Goal: Task Accomplishment & Management: Complete application form

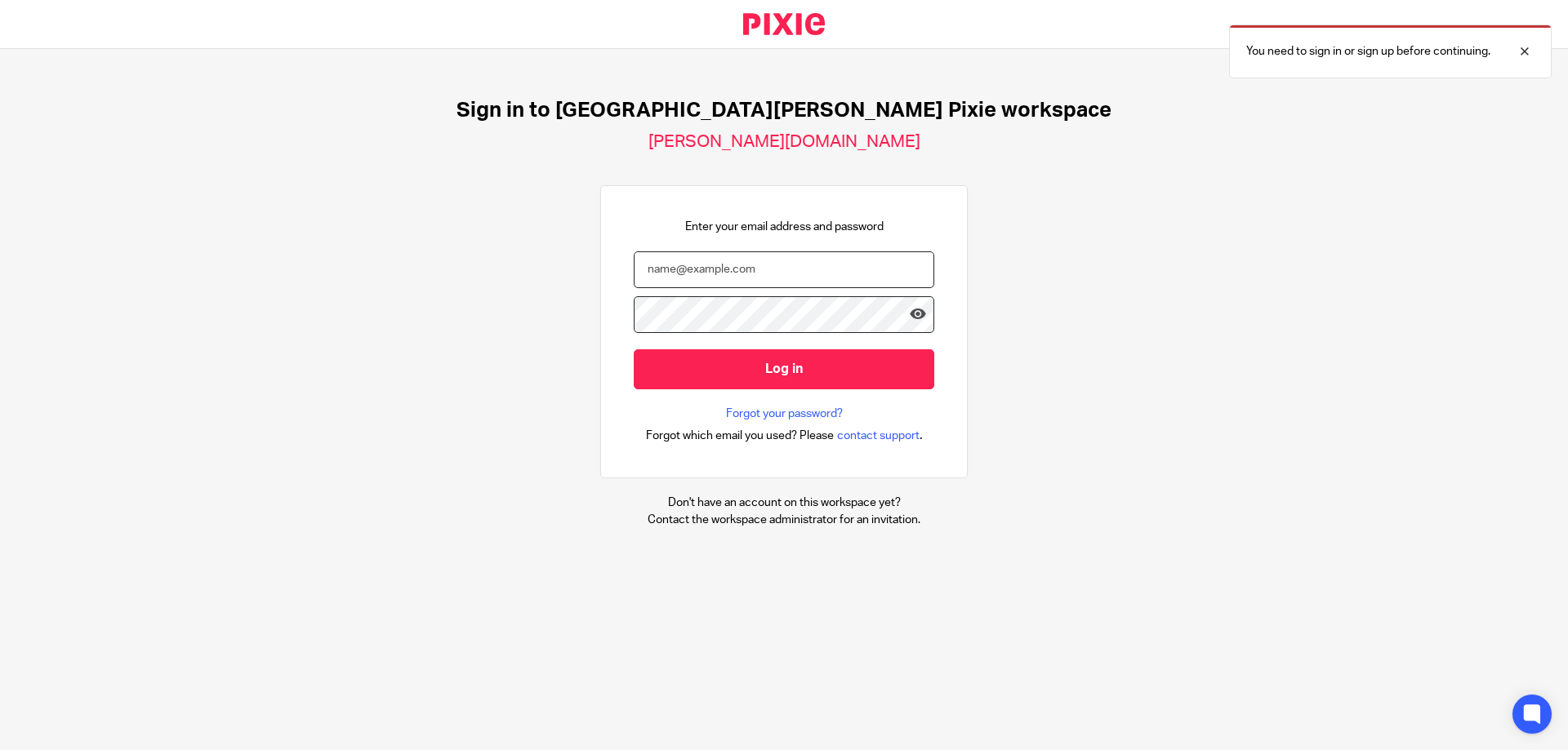
click at [636, 267] on input "email" at bounding box center [783, 270] width 300 height 36
type input "L"
type input "lisa.whitehead@douglassgrange.co.uk"
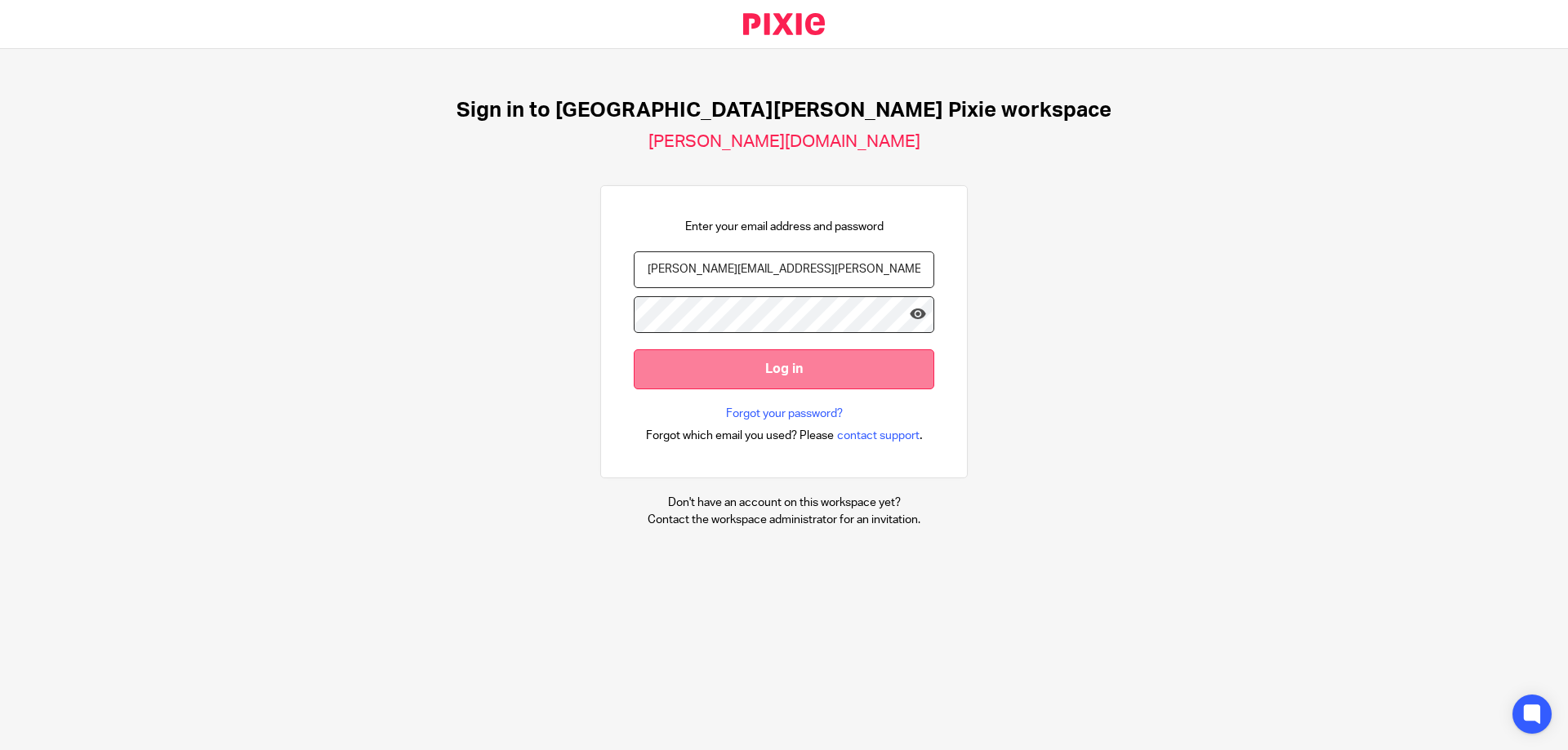
click at [684, 376] on input "Log in" at bounding box center [783, 370] width 300 height 40
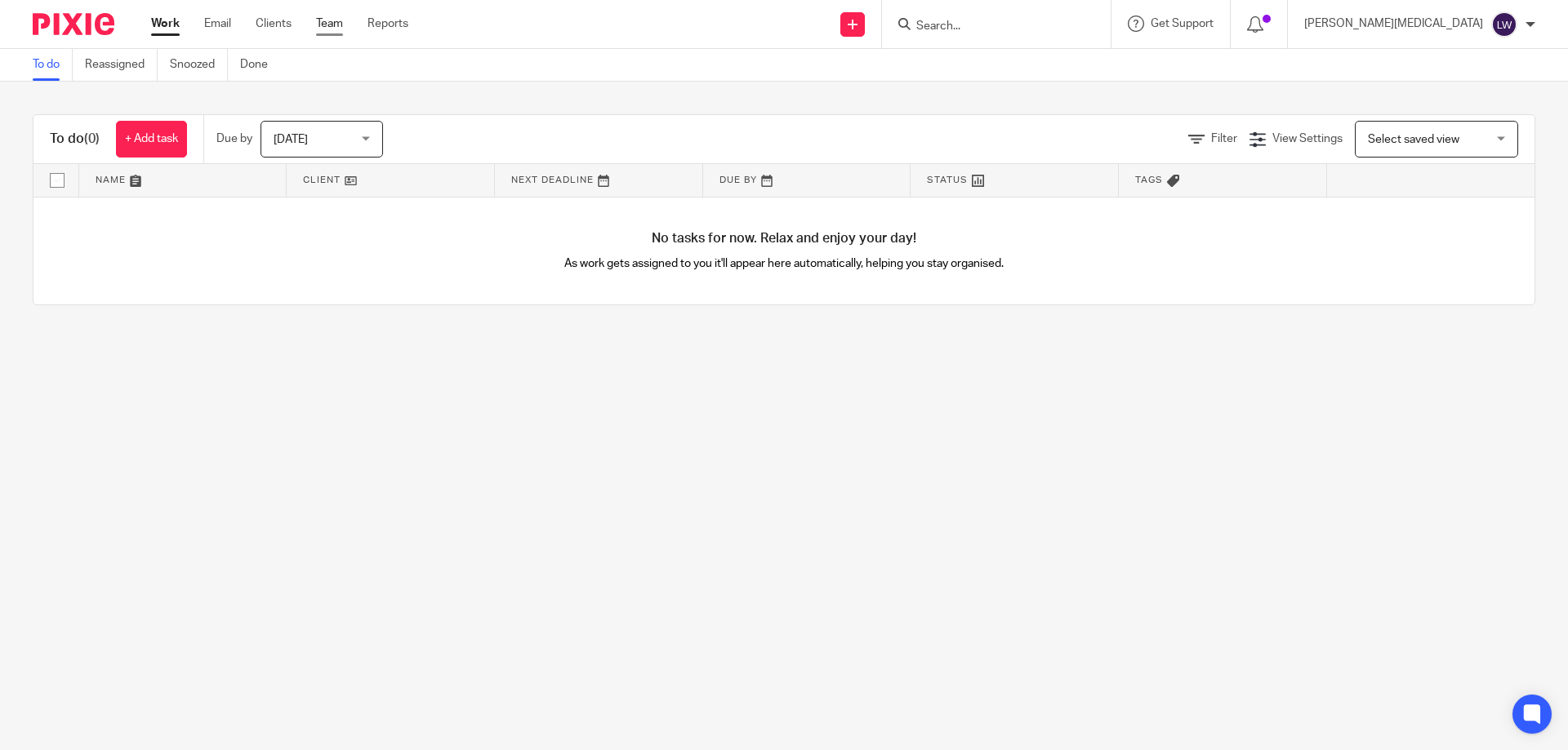
click at [325, 22] on link "Team" at bounding box center [329, 24] width 27 height 17
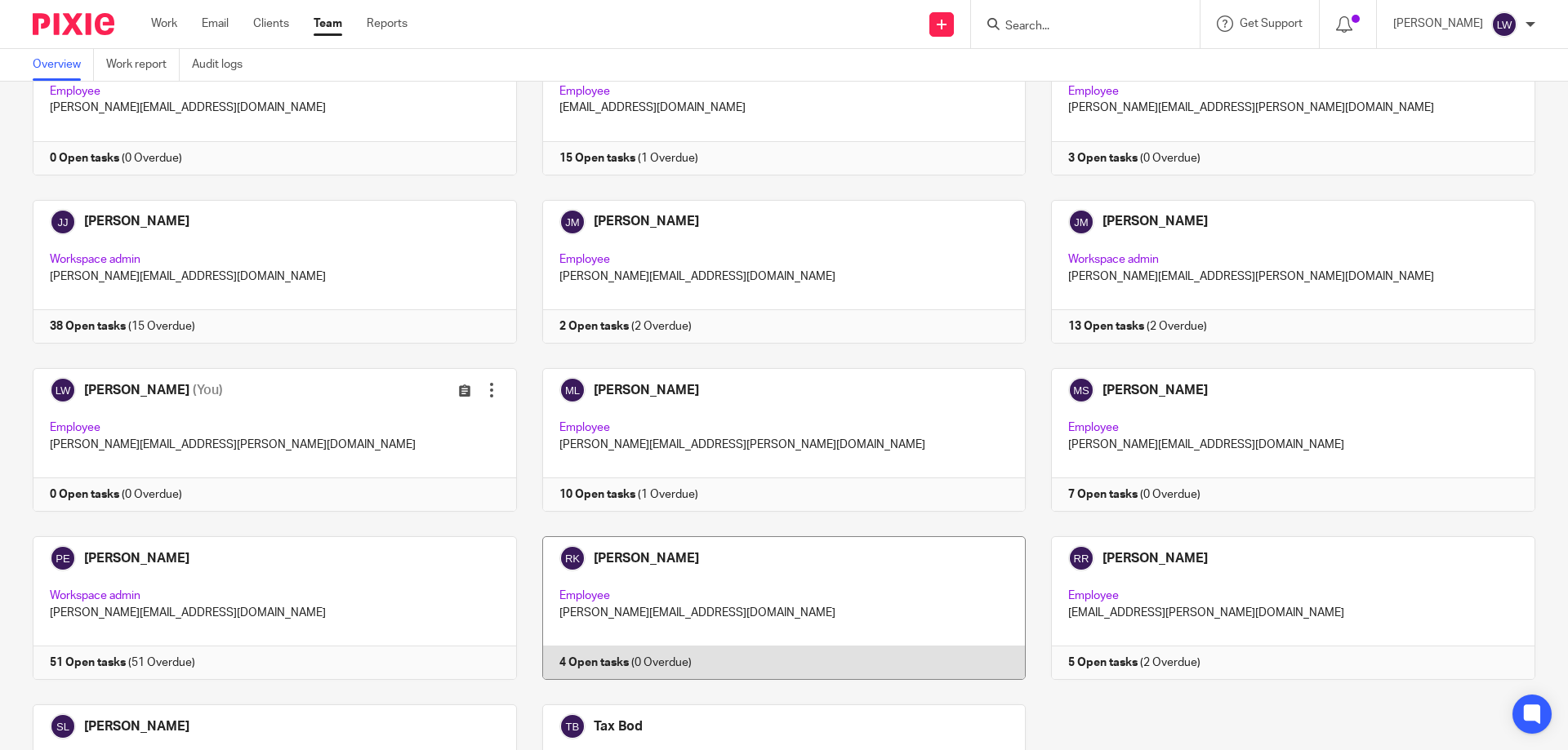
scroll to position [898, 0]
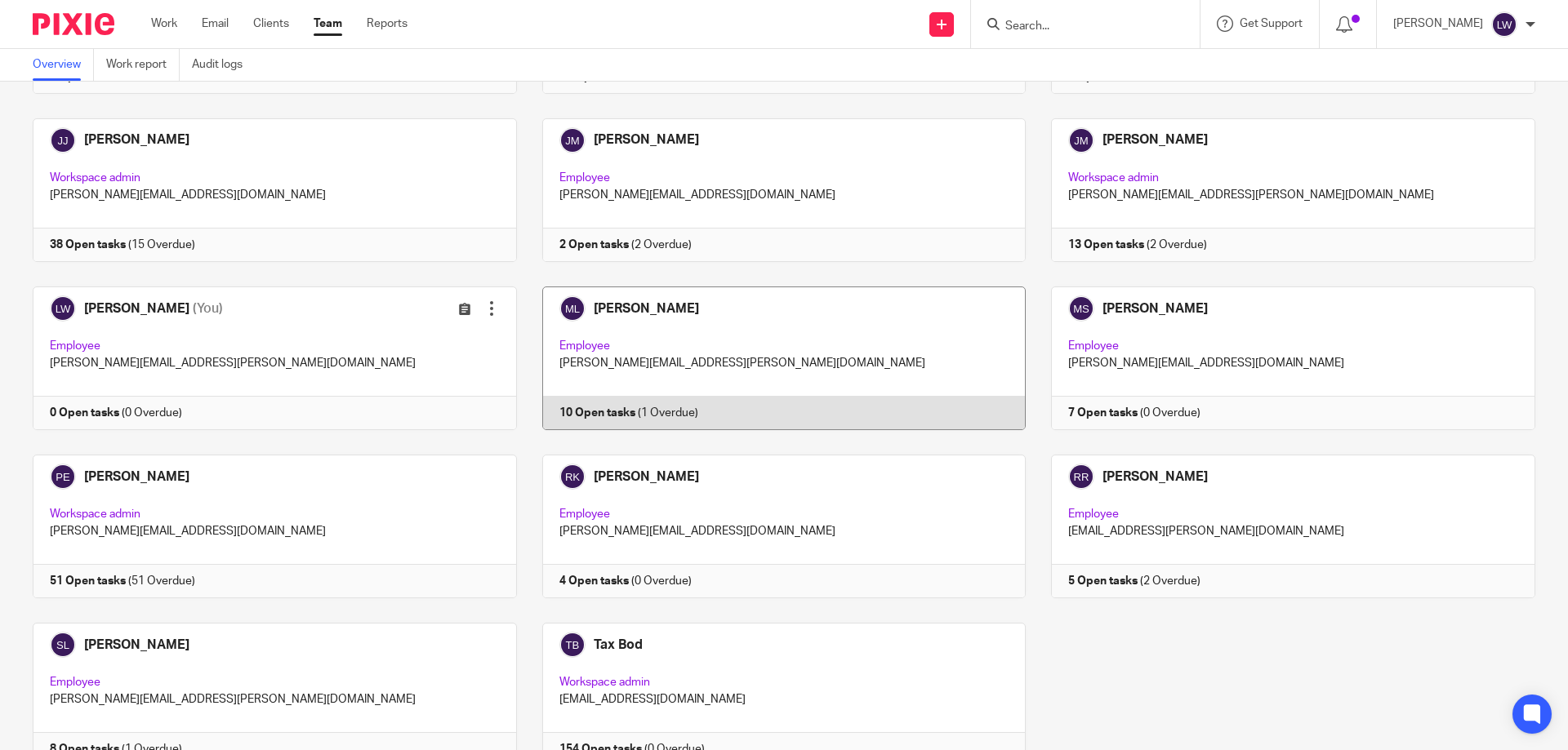
click at [653, 357] on link at bounding box center [772, 359] width 509 height 144
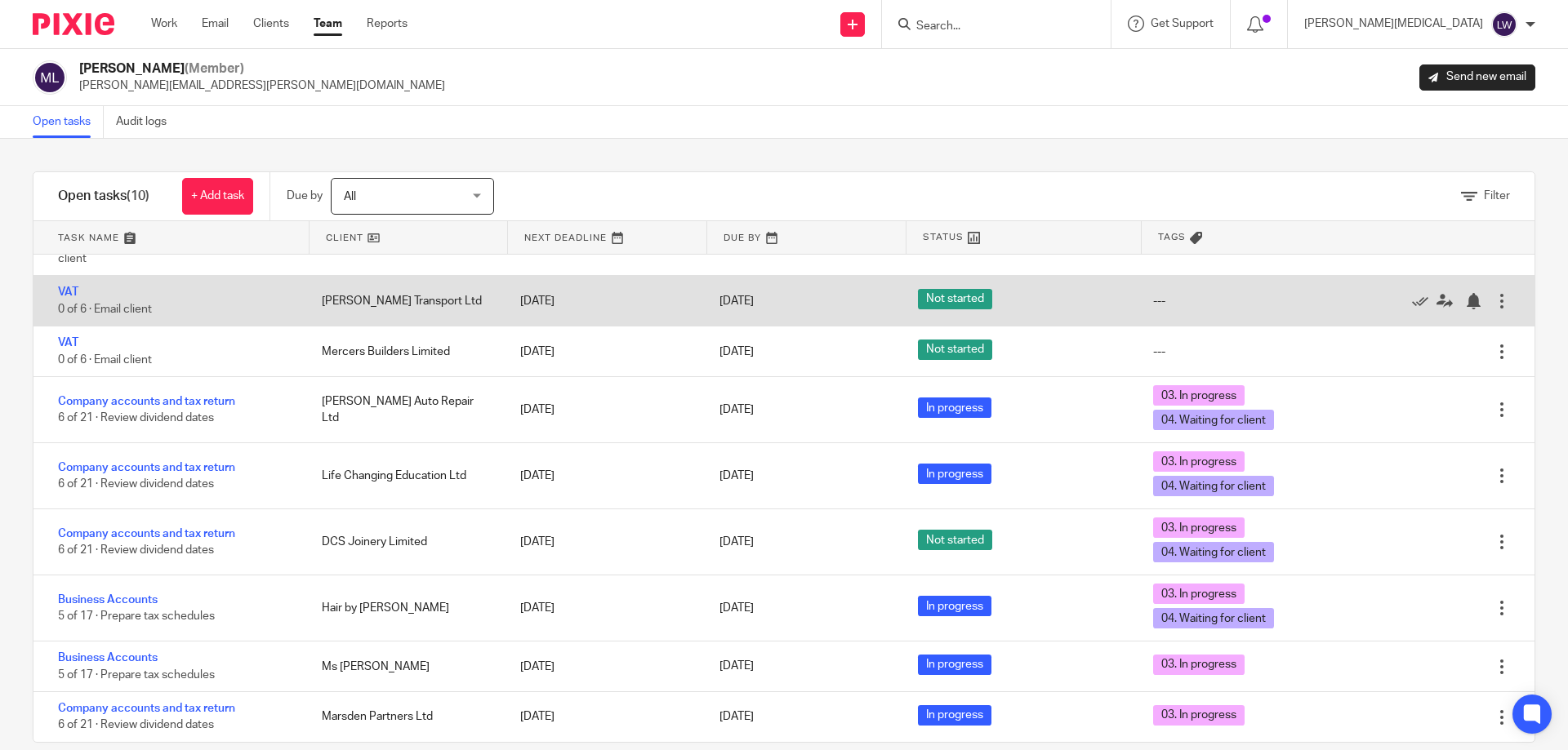
scroll to position [26, 0]
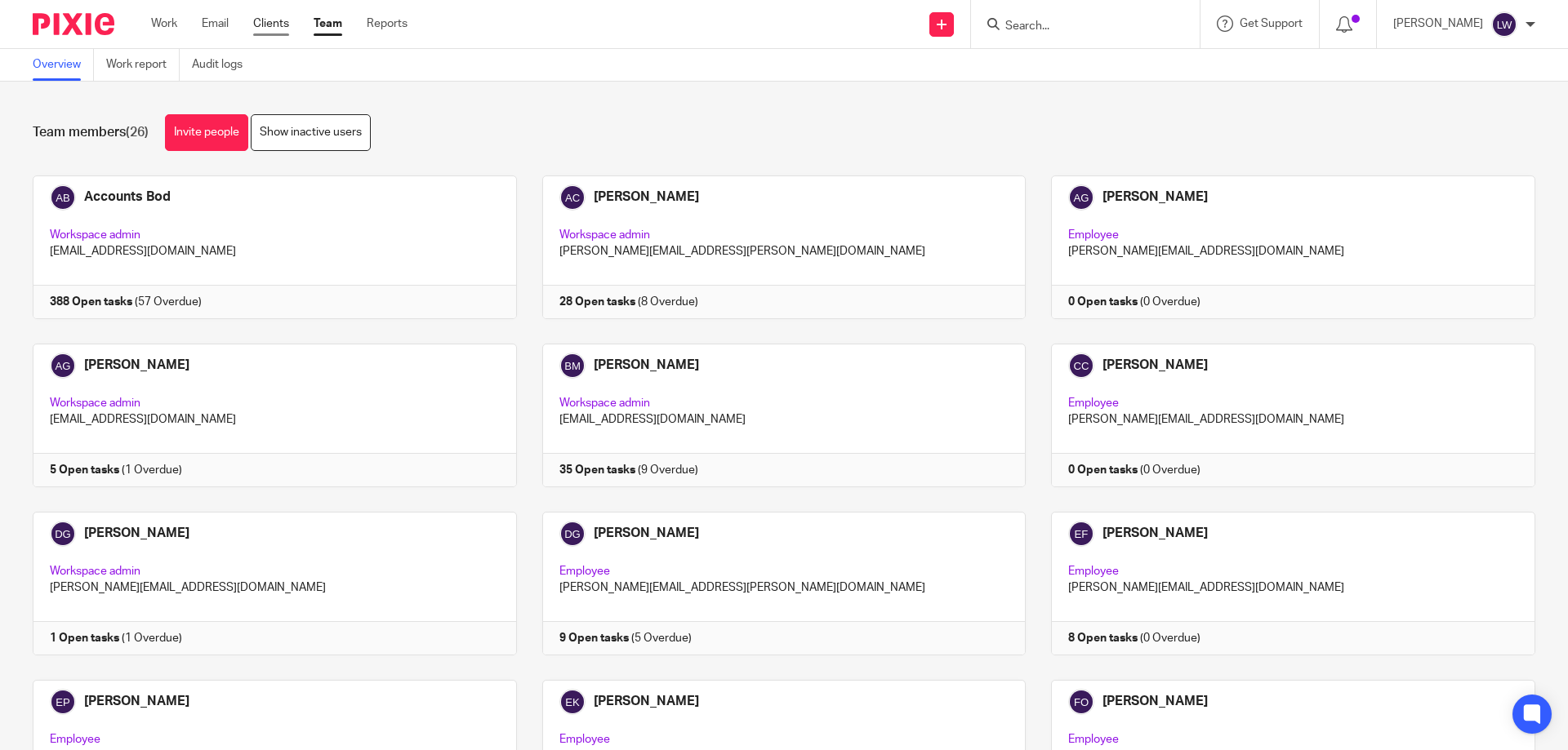
click at [275, 21] on link "Clients" at bounding box center [270, 24] width 36 height 17
click at [270, 22] on link "Clients" at bounding box center [270, 24] width 36 height 17
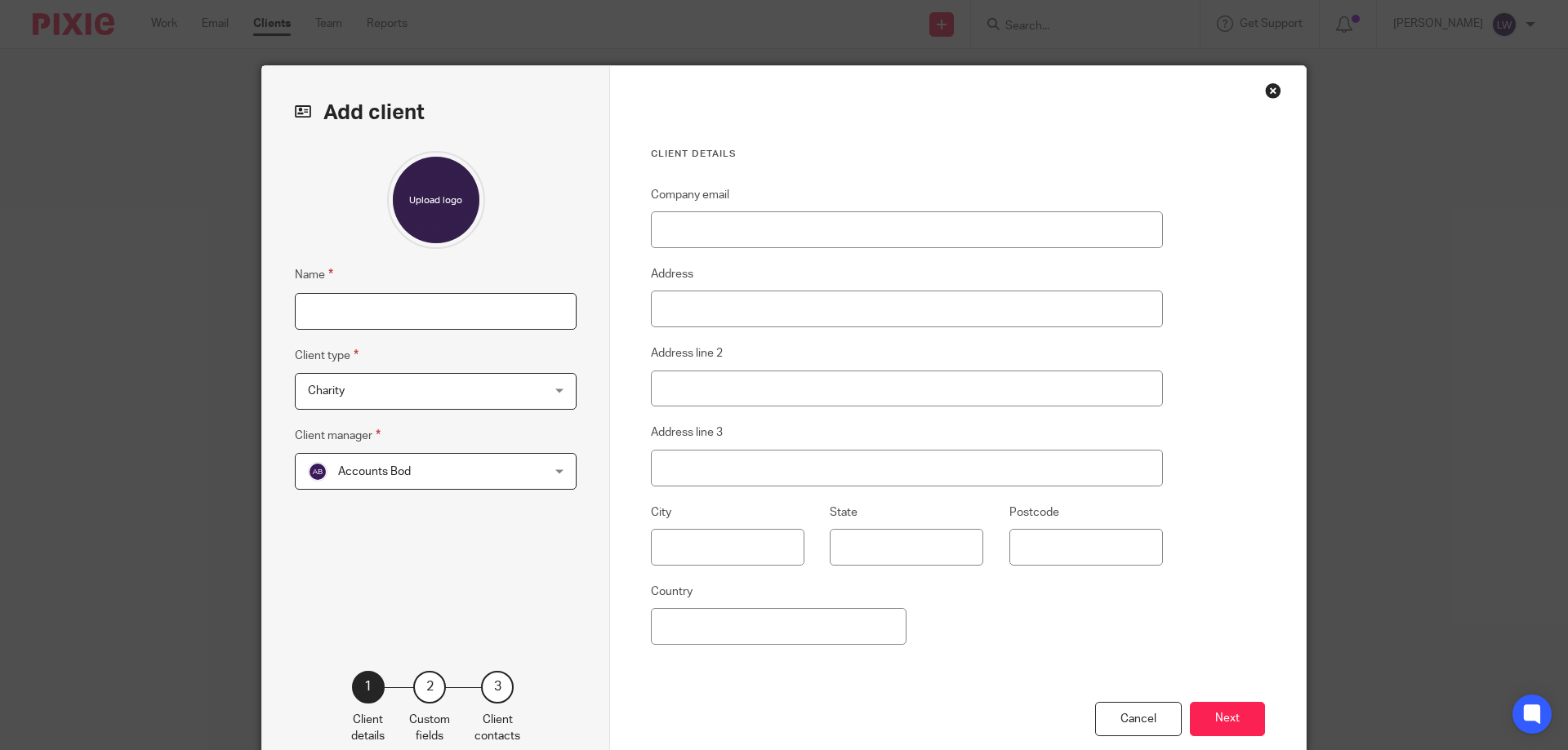
click at [318, 314] on input "Name" at bounding box center [435, 311] width 282 height 36
type input "Jonathan Greenwood"
click at [552, 387] on div "Charity Charity" at bounding box center [435, 391] width 282 height 36
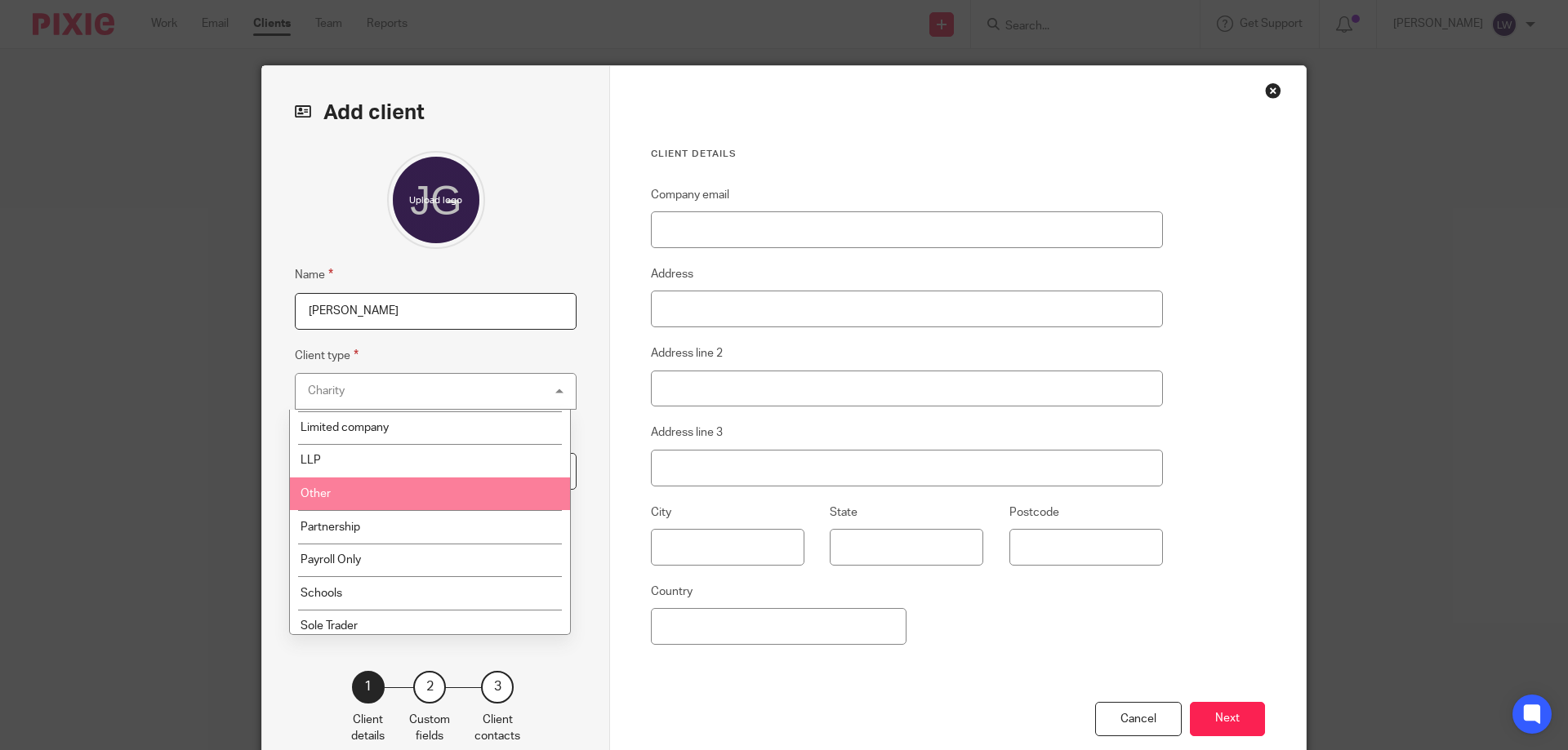
scroll to position [131, 0]
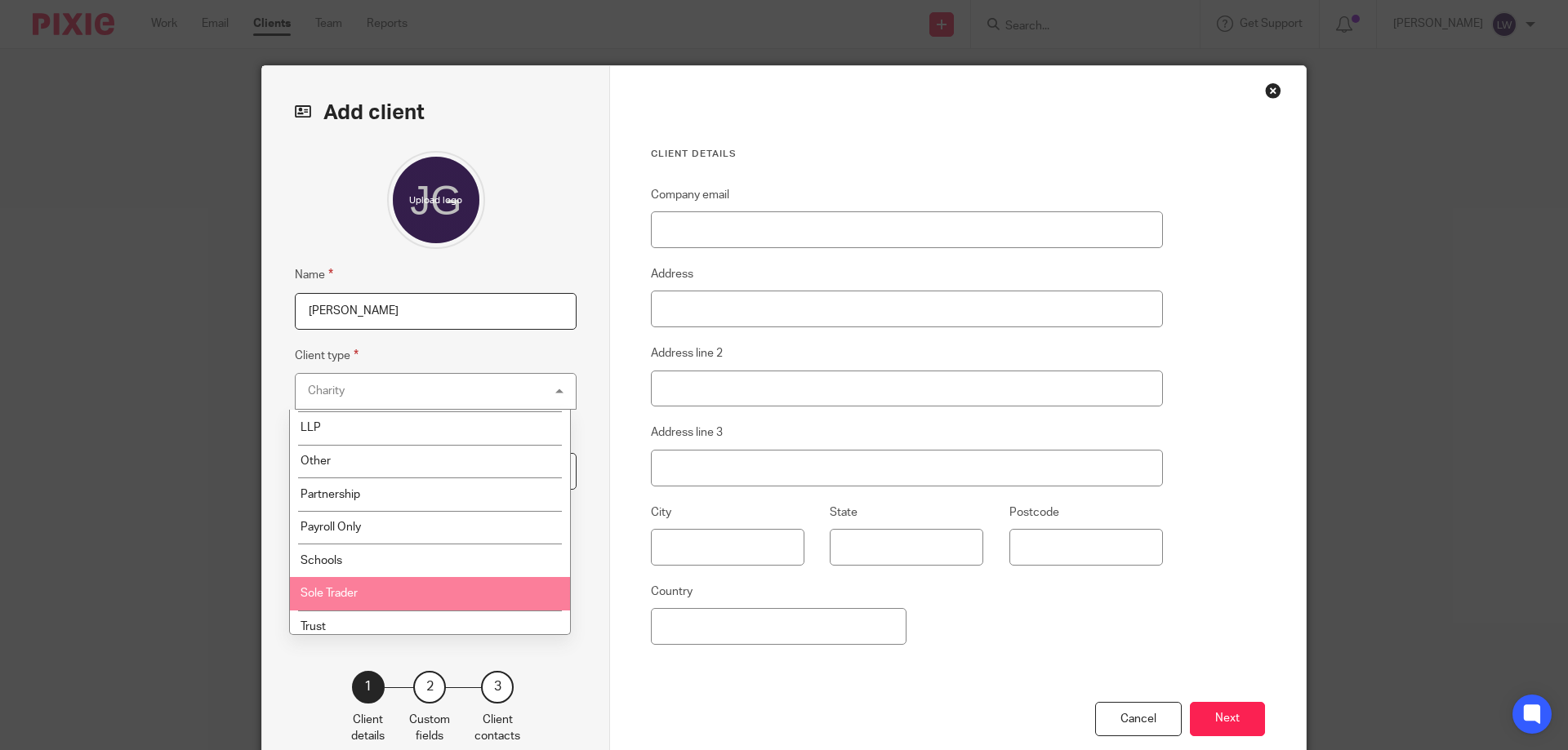
click at [429, 592] on li "Sole Trader" at bounding box center [430, 594] width 280 height 33
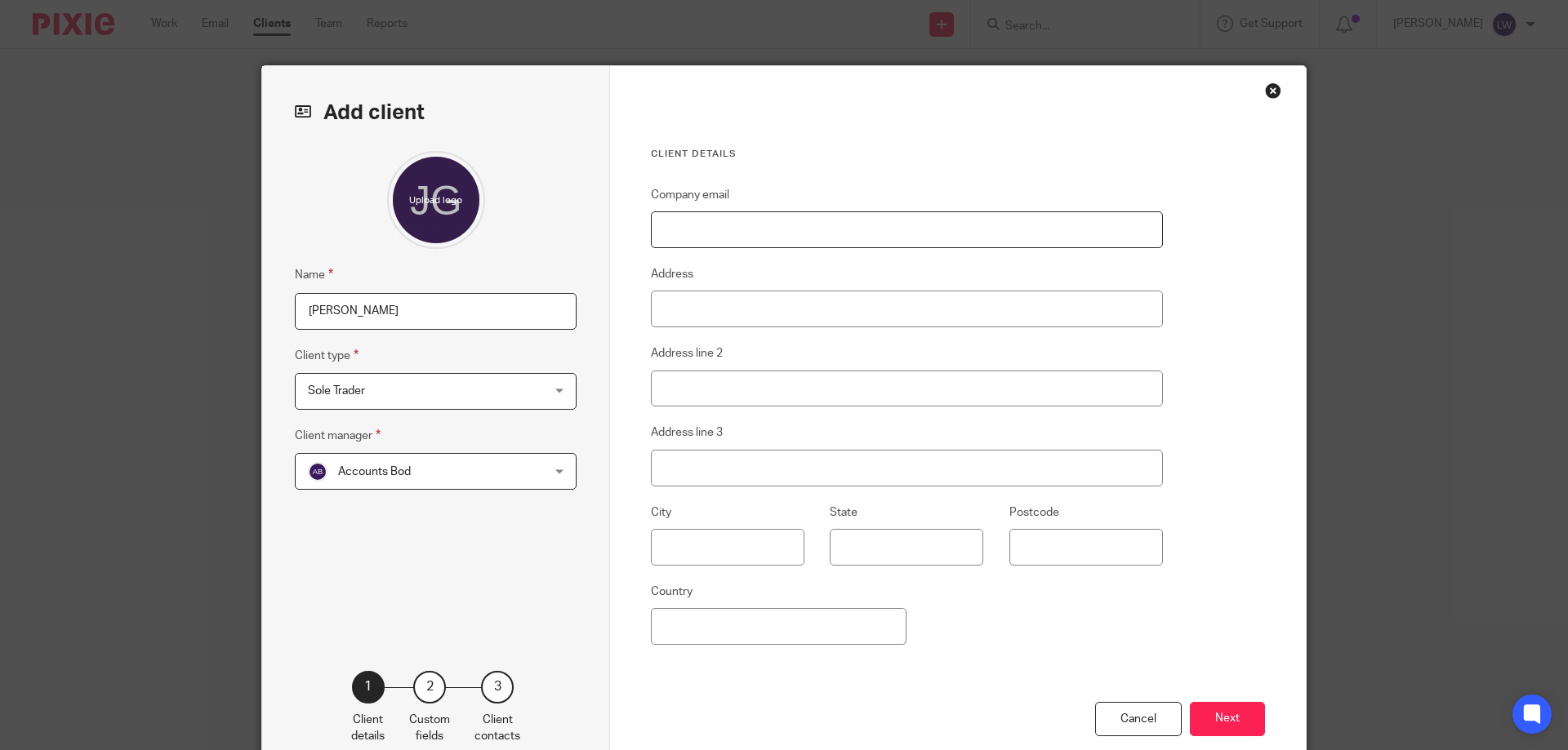
drag, startPoint x: 670, startPoint y: 230, endPoint x: 743, endPoint y: 246, distance: 74.7
click at [671, 231] on input "Company email" at bounding box center [906, 230] width 512 height 36
type input "[EMAIL_ADDRESS][DOMAIN_NAME]"
click at [680, 310] on input "Address" at bounding box center [906, 309] width 512 height 36
type input "Moss Howe Fram"
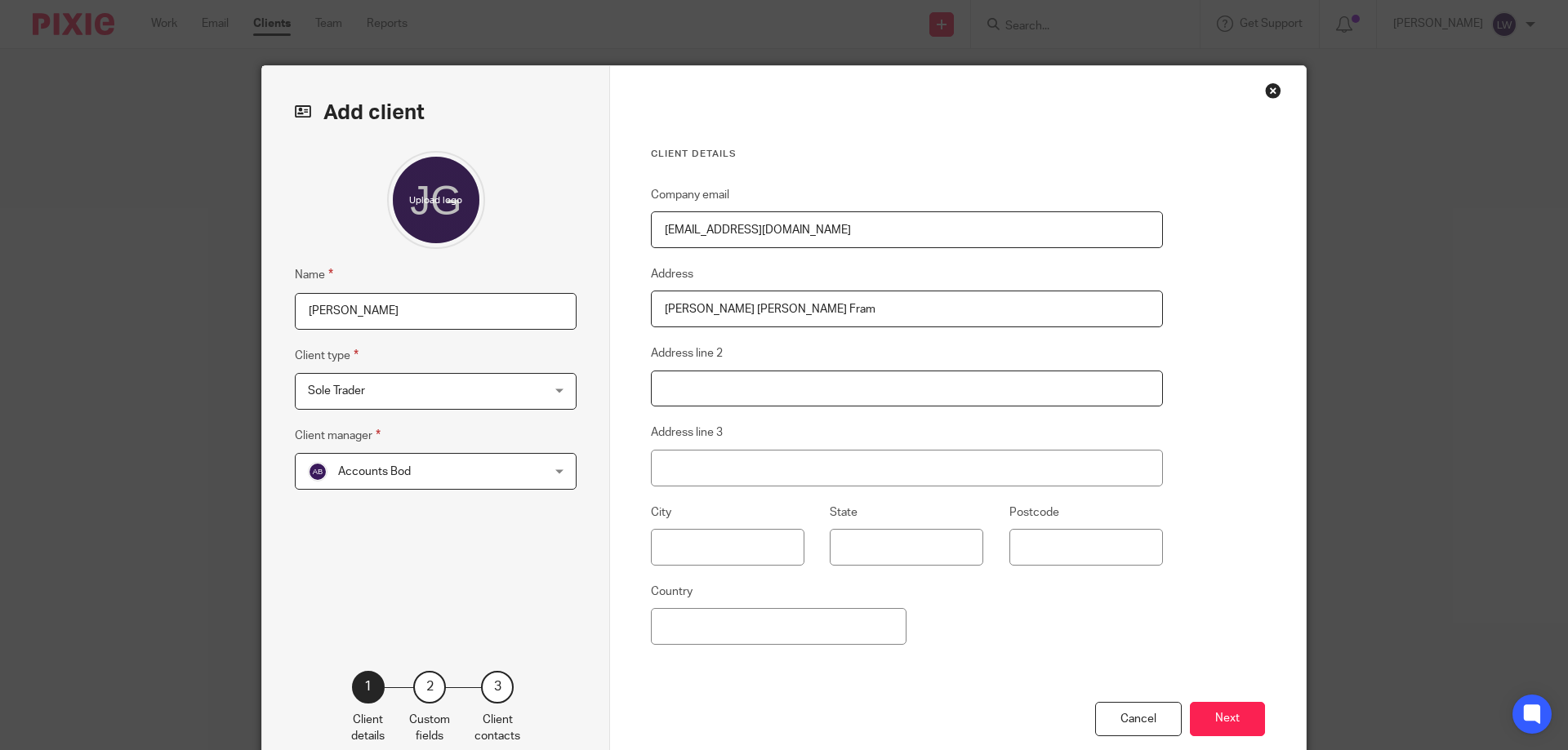
click at [678, 394] on input "Address line 2" at bounding box center [906, 389] width 512 height 36
type input "Witherslack"
click at [677, 469] on input "Address line 3" at bounding box center [906, 468] width 512 height 36
type input "Grange-over-sands"
click at [675, 550] on input "text" at bounding box center [728, 547] width 154 height 36
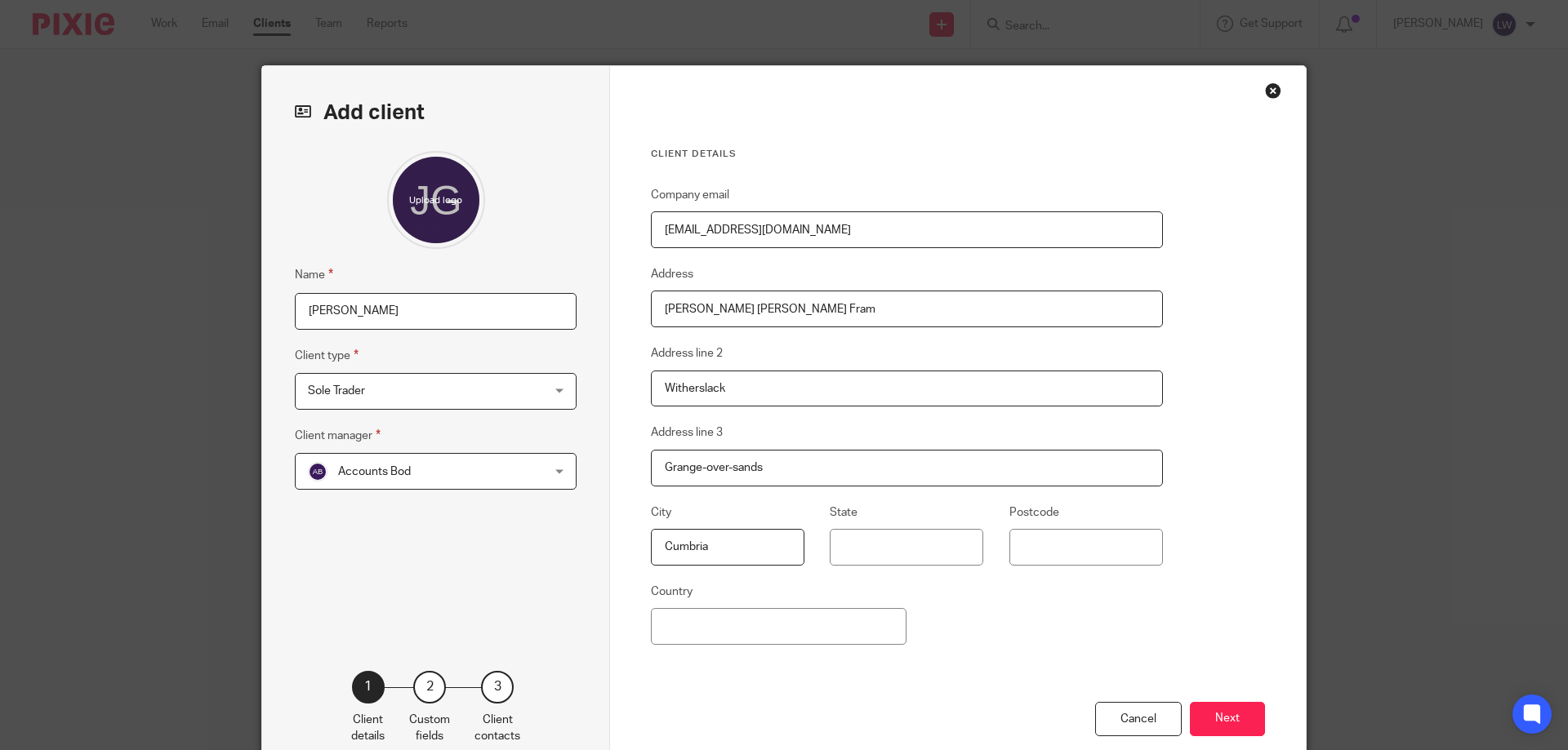
type input "Cumbria"
click at [1035, 551] on input "Postcode" at bounding box center [1086, 547] width 154 height 36
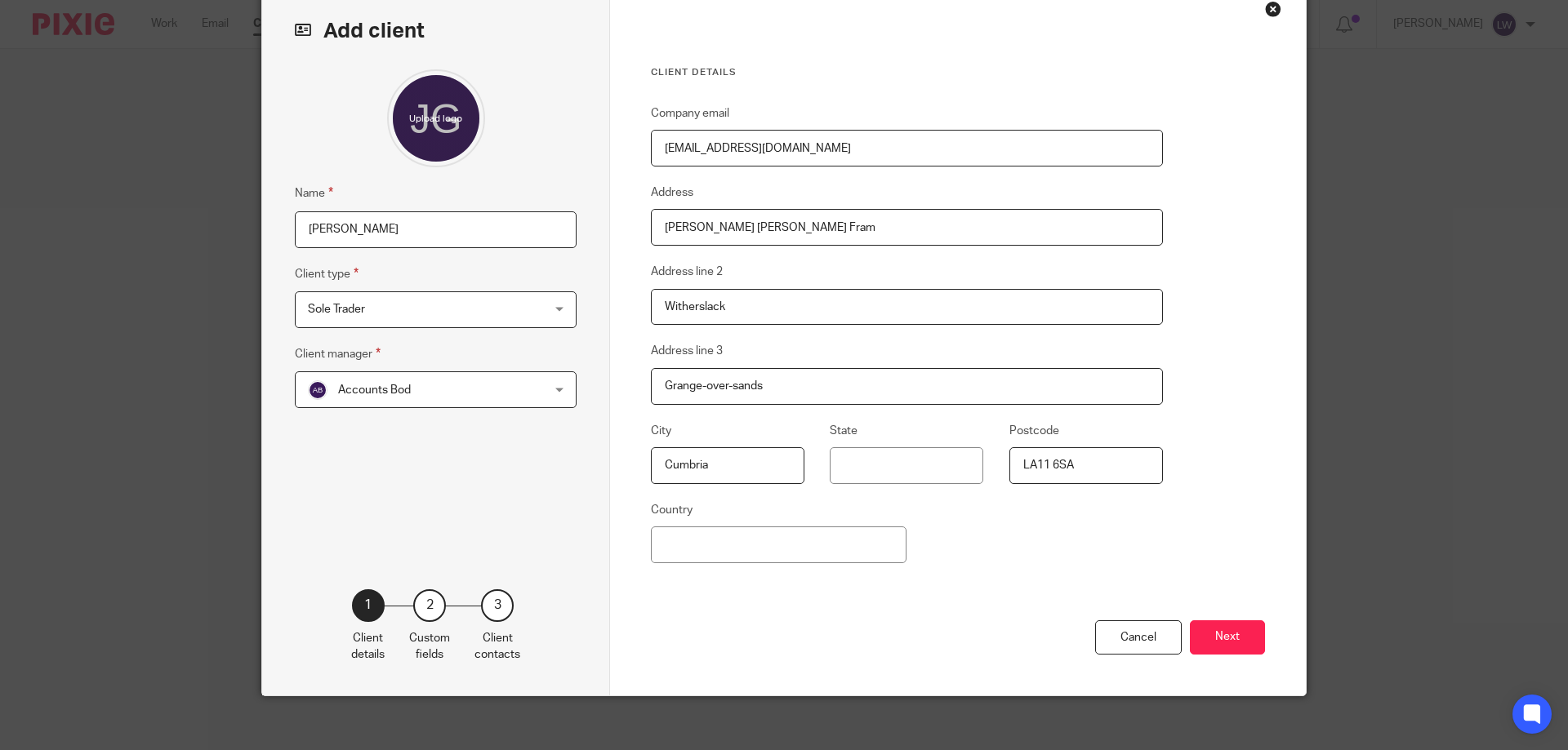
type input "LA11 6SA"
drag, startPoint x: 748, startPoint y: 227, endPoint x: 785, endPoint y: 227, distance: 37.0
click at [749, 227] on input "Moss Howe Fram" at bounding box center [906, 227] width 512 height 36
type input "Moss Howe Farm"
click at [1221, 639] on button "Next" at bounding box center [1227, 638] width 75 height 35
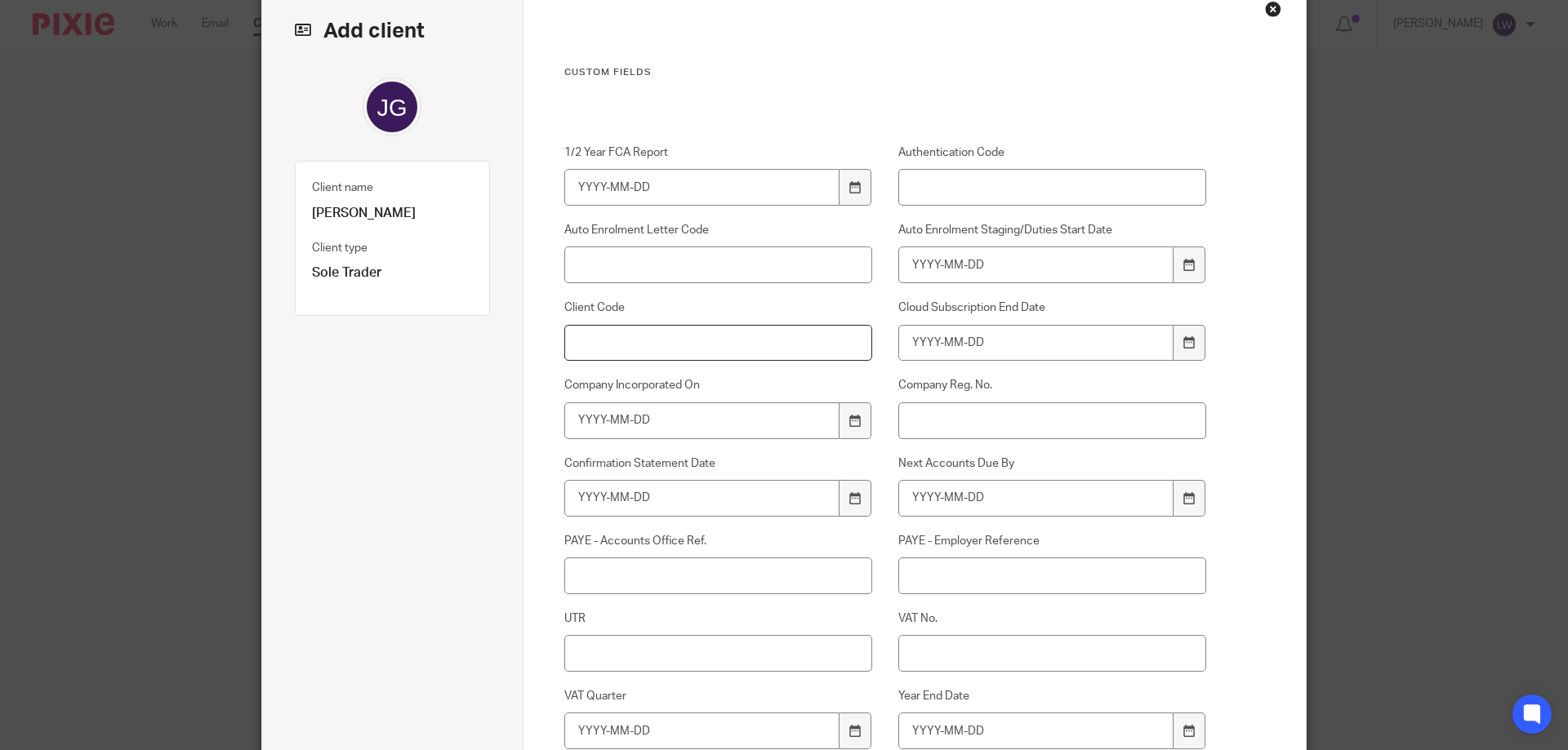
click at [605, 339] on input "Client Code" at bounding box center [718, 343] width 308 height 36
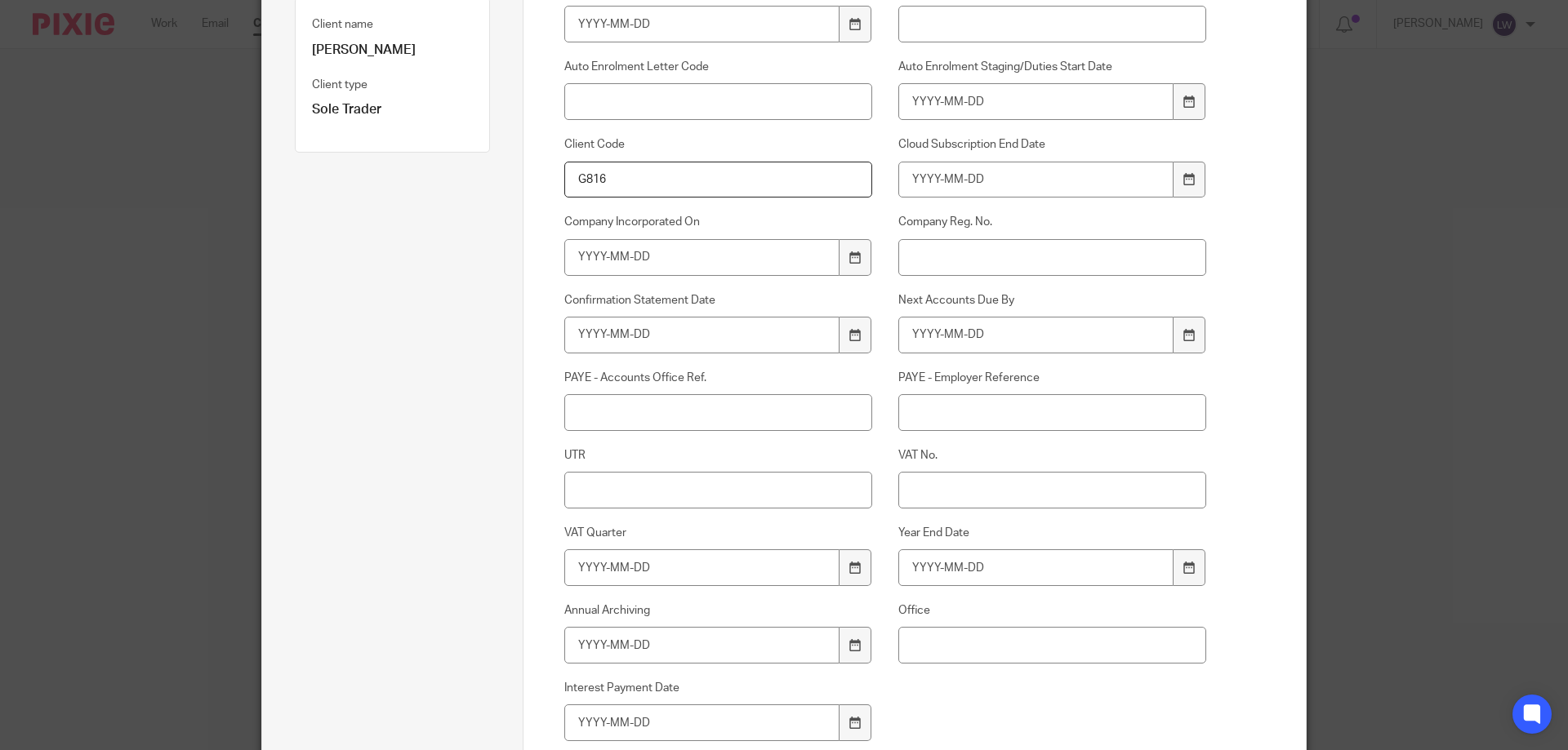
scroll to position [327, 0]
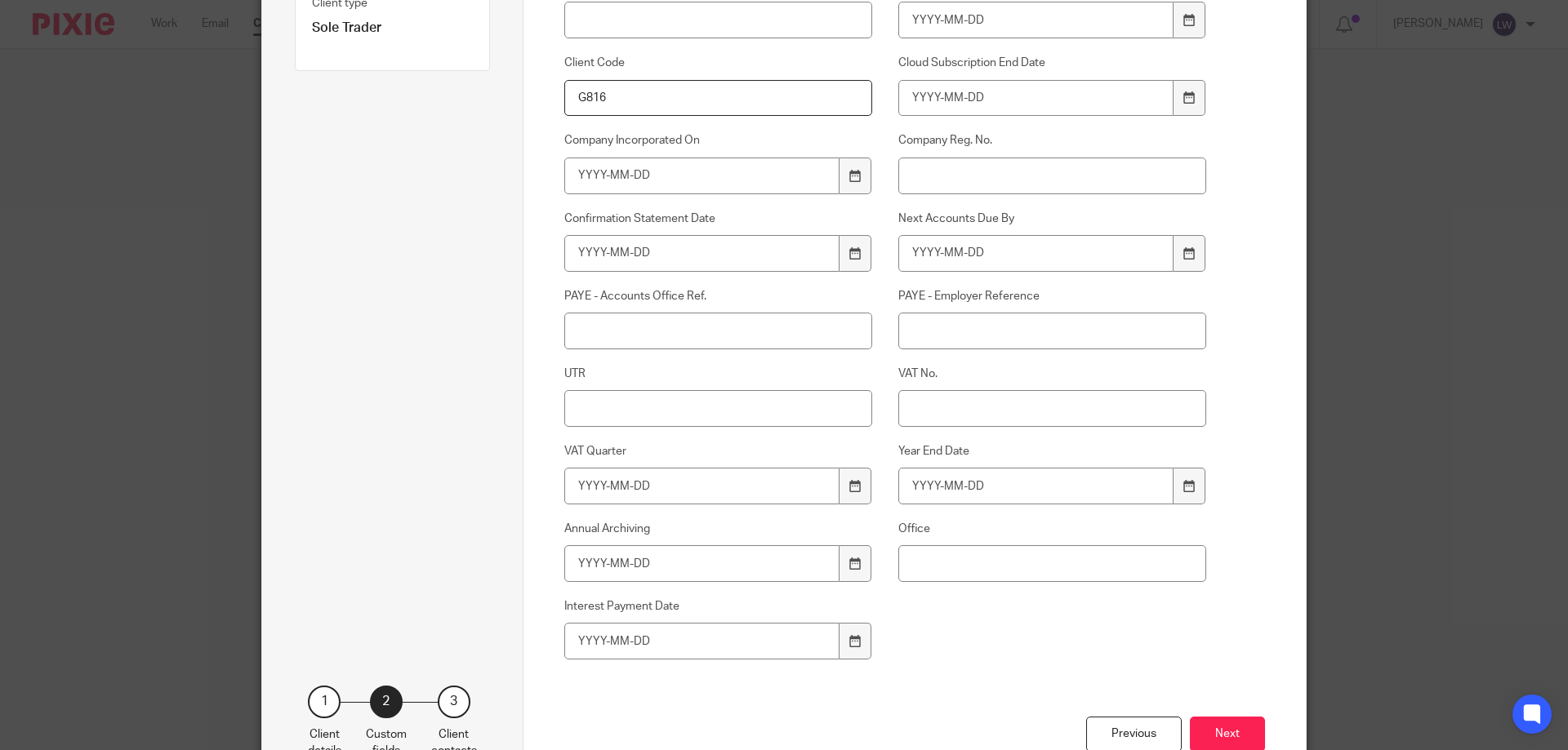
type input "G816"
drag, startPoint x: 594, startPoint y: 401, endPoint x: 649, endPoint y: 402, distance: 55.0
click at [598, 401] on input "UTR" at bounding box center [718, 408] width 308 height 36
type input "46383 63727"
click at [849, 486] on icon at bounding box center [855, 486] width 12 height 12
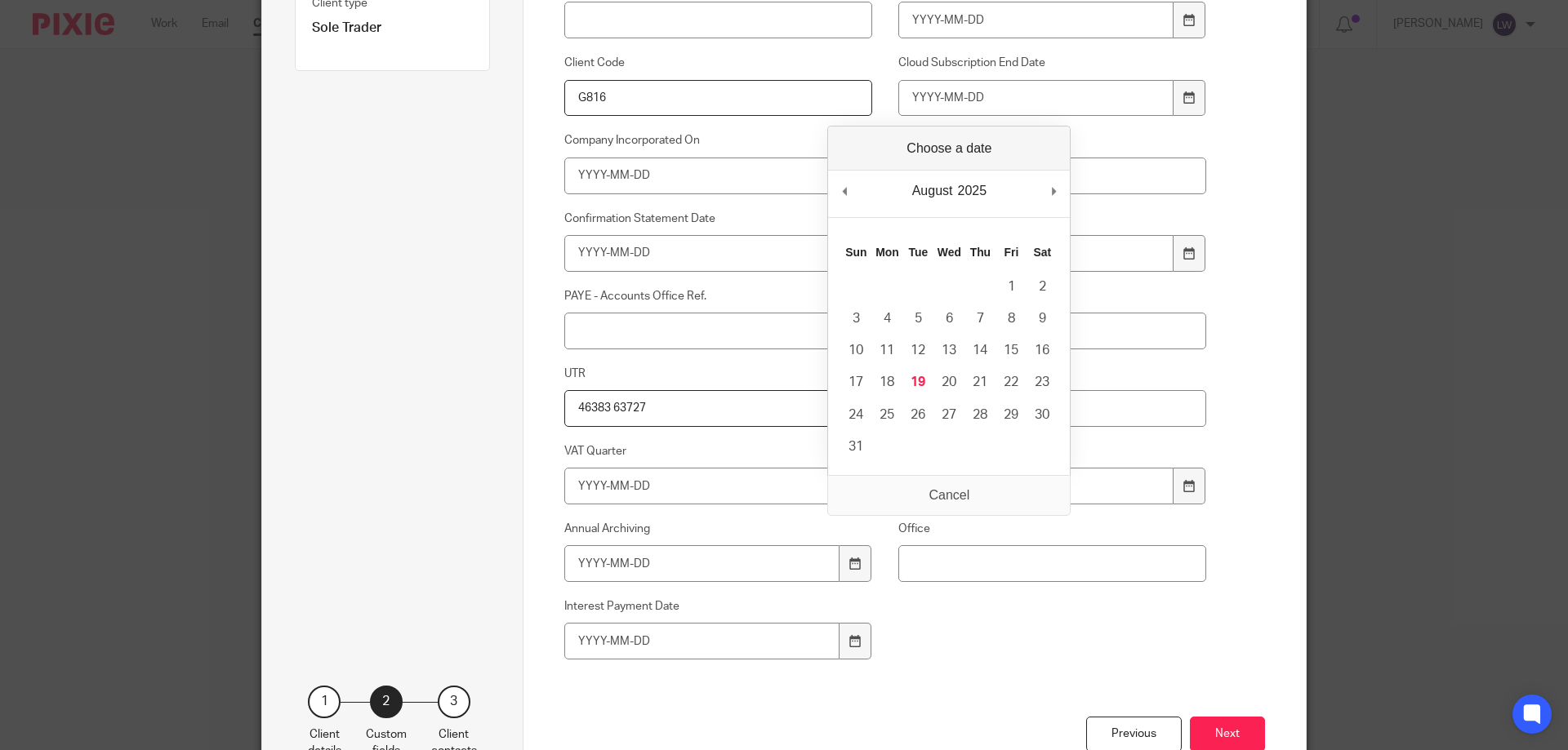
click at [974, 642] on div "1/2 Year FCA Report Authentication Code Auto Enrolment Letter Code Auto Enrolme…" at bounding box center [872, 308] width 668 height 817
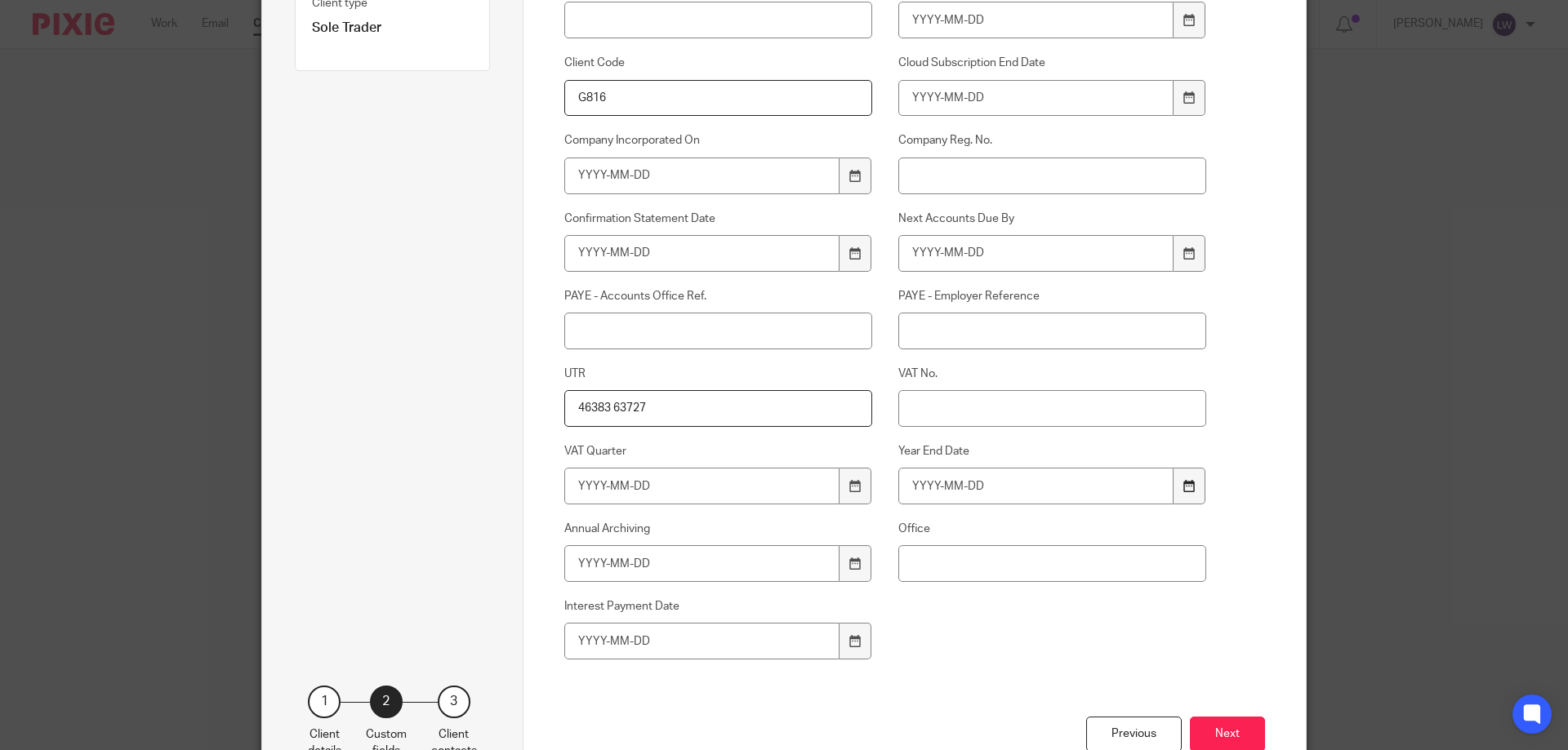
click at [1183, 484] on icon at bounding box center [1189, 486] width 12 height 12
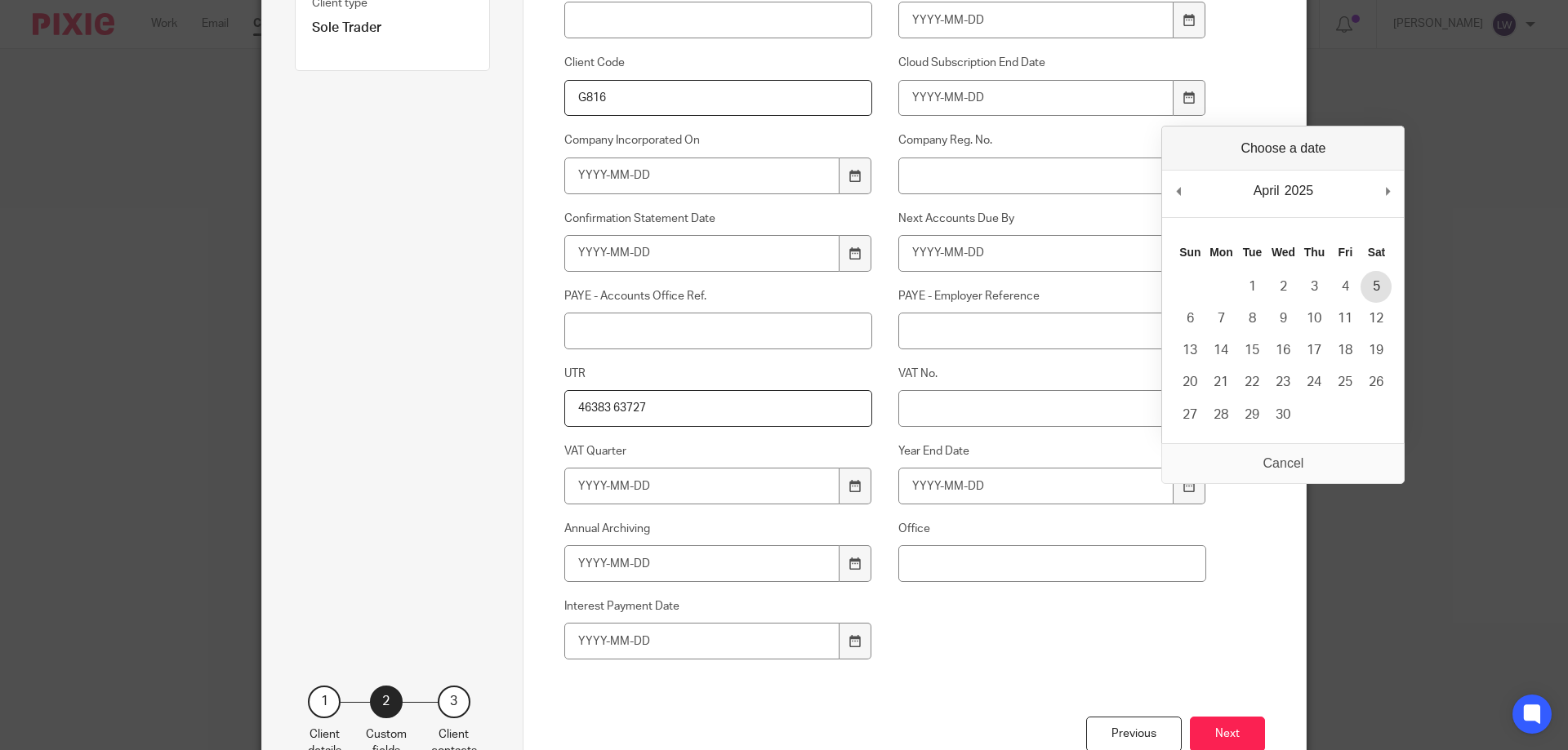
type input "2025-04-05"
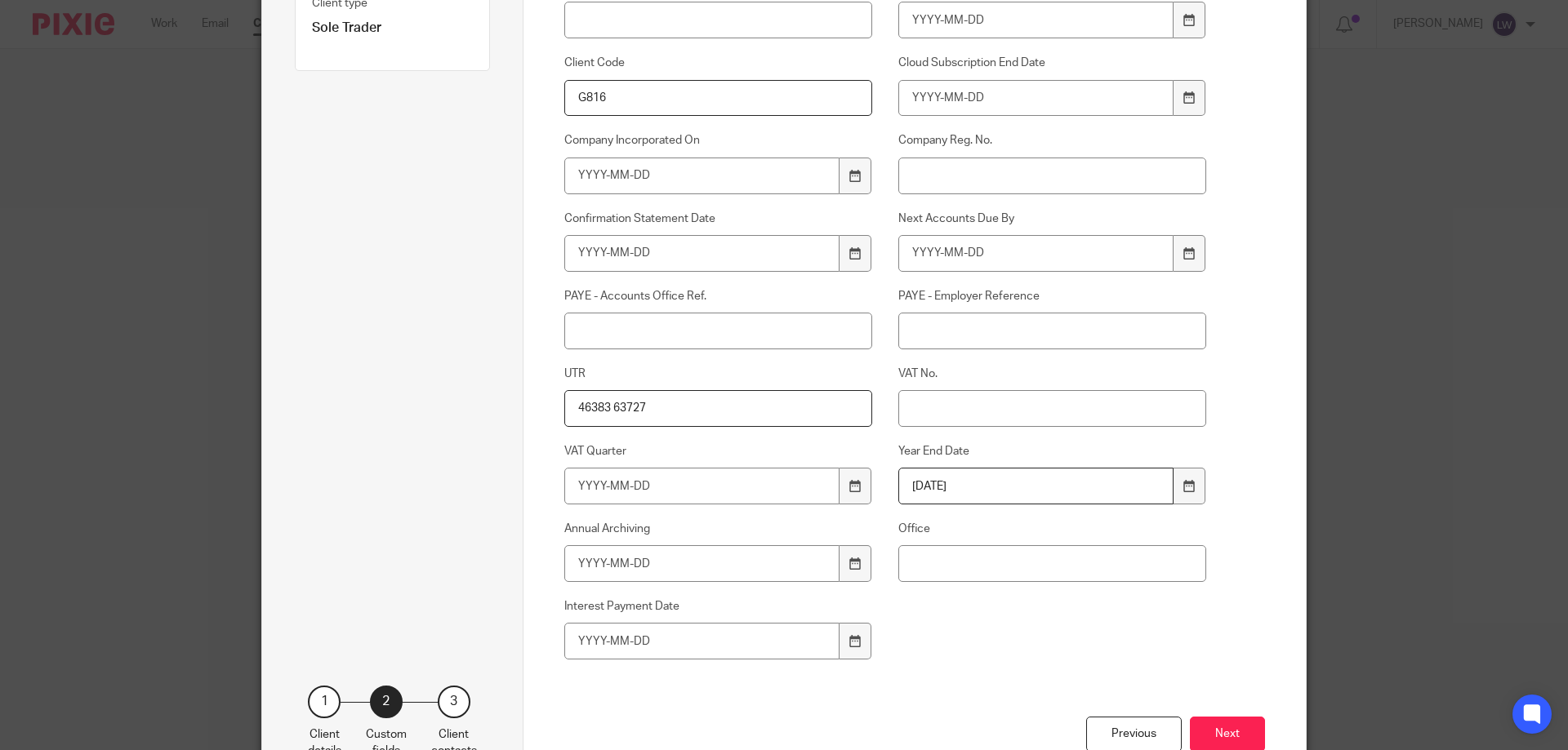
scroll to position [435, 0]
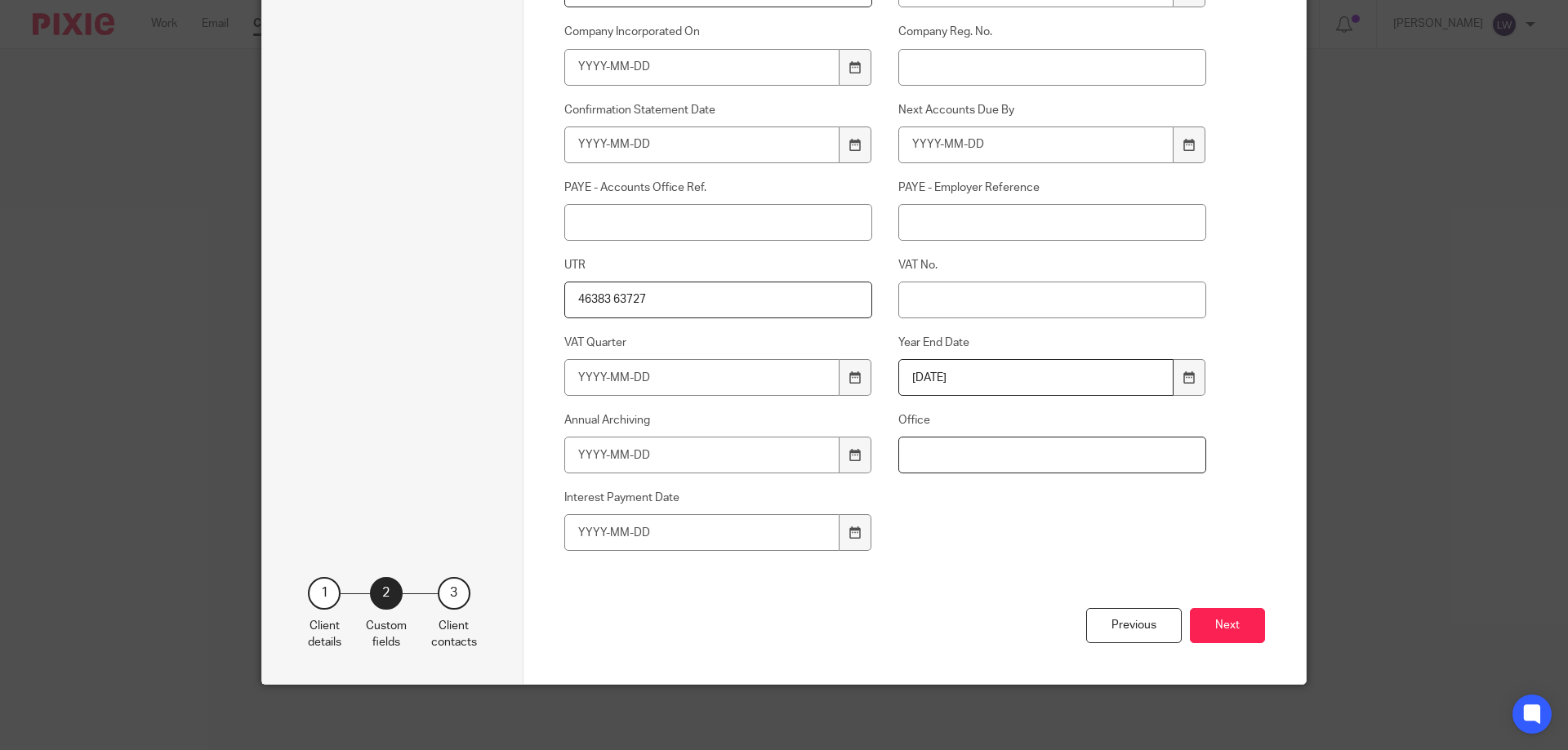
click at [928, 458] on input "Office" at bounding box center [1052, 455] width 308 height 36
type input "Kendal"
click at [1219, 625] on button "Next" at bounding box center [1227, 626] width 75 height 35
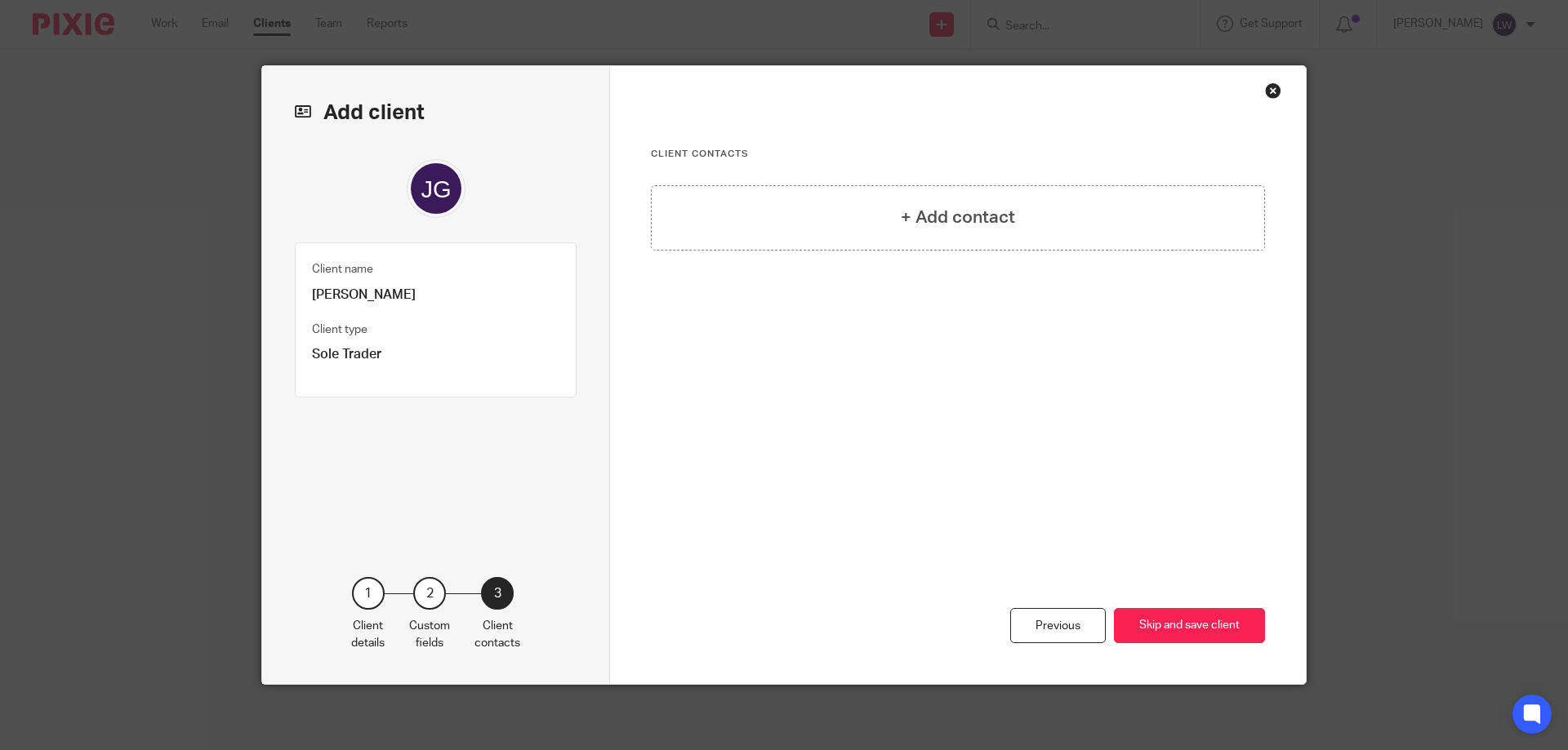
scroll to position [0, 0]
click at [1204, 628] on button "Skip and save client" at bounding box center [1189, 626] width 151 height 35
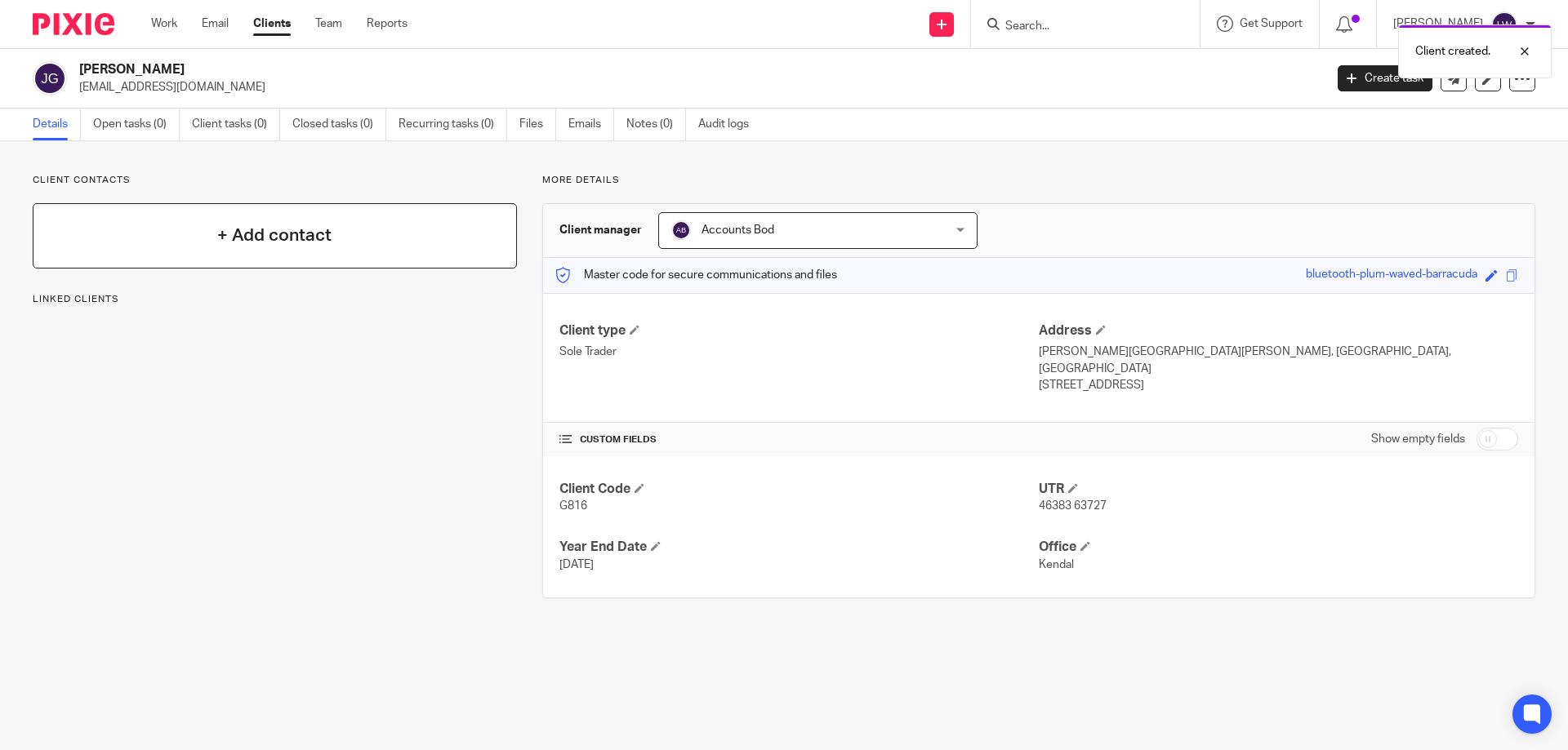
click at [231, 232] on h4 "+ Add contact" at bounding box center [275, 236] width 114 height 26
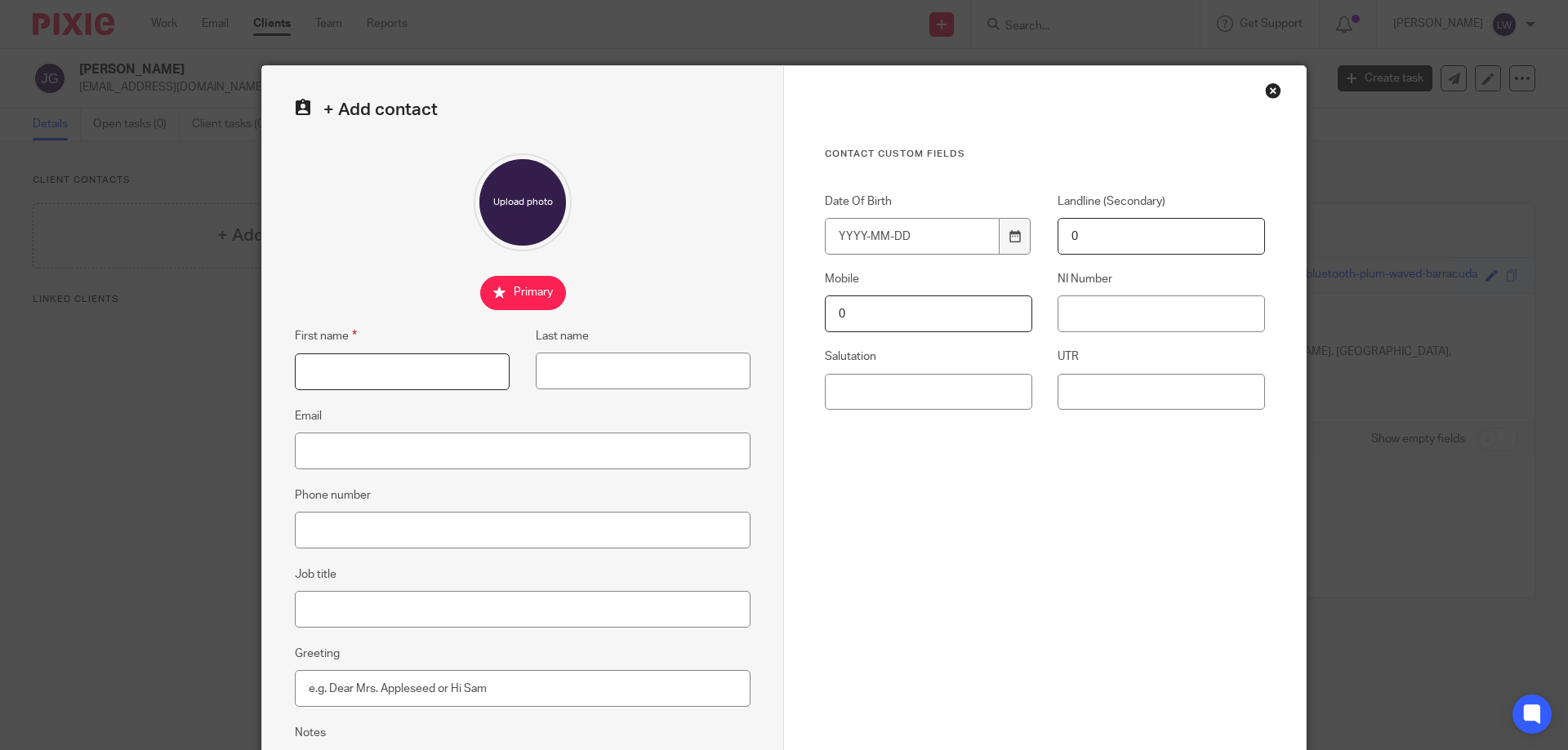
click at [310, 377] on input "First name" at bounding box center [402, 372] width 215 height 36
type input "Jonathan (Jack)"
click at [560, 375] on input "Last name" at bounding box center [643, 371] width 215 height 36
type input "Greenwood"
drag, startPoint x: 308, startPoint y: 456, endPoint x: 339, endPoint y: 456, distance: 31.0
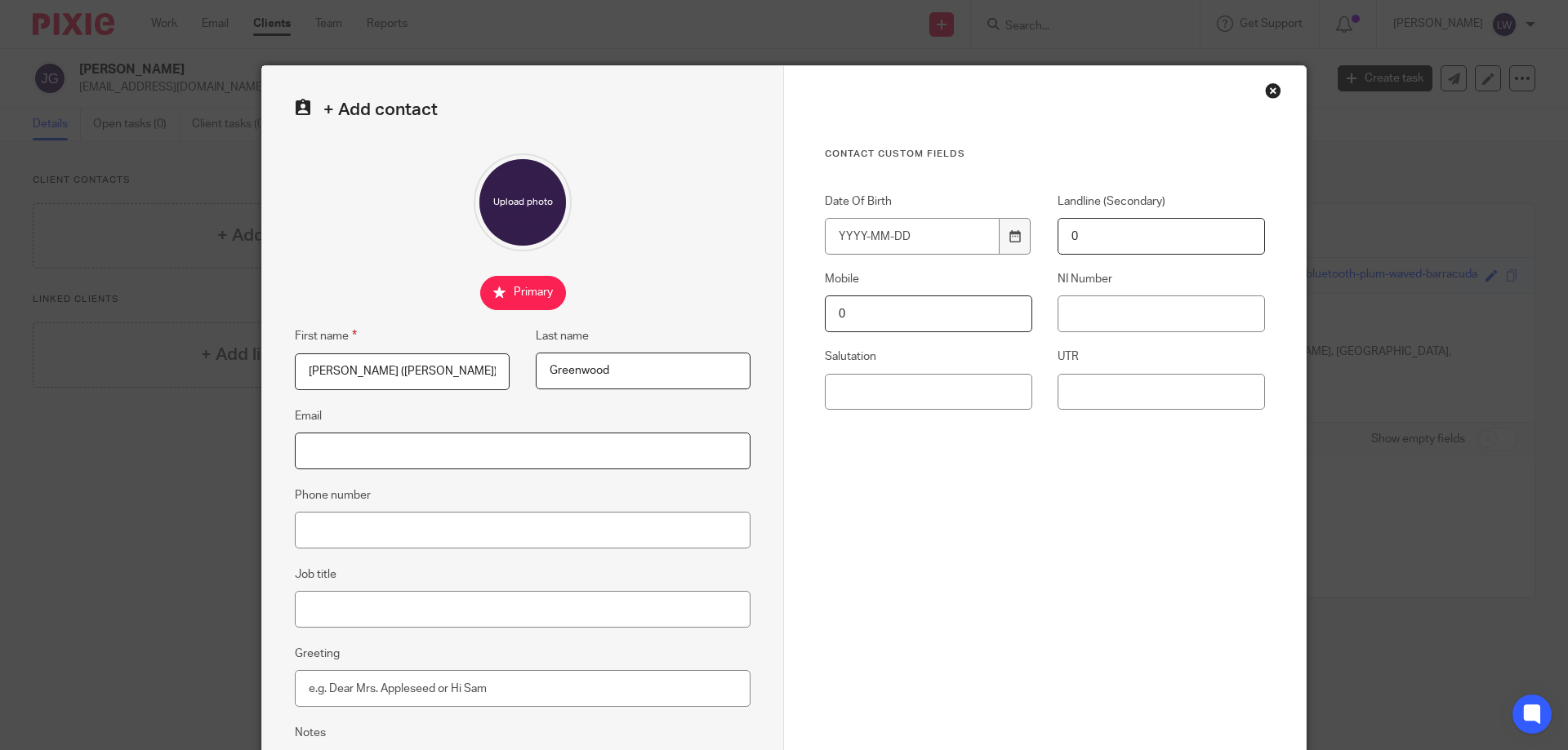
click at [308, 456] on input "Email" at bounding box center [522, 451] width 456 height 36
type input "[EMAIL_ADDRESS][DOMAIN_NAME]"
drag, startPoint x: 7, startPoint y: 0, endPoint x: 176, endPoint y: -2, distance: 169.0
click at [176, 0] on html "Work Email Clients Team Reports Work Email Clients Team Reports Settings Send n…" at bounding box center [784, 375] width 1568 height 750
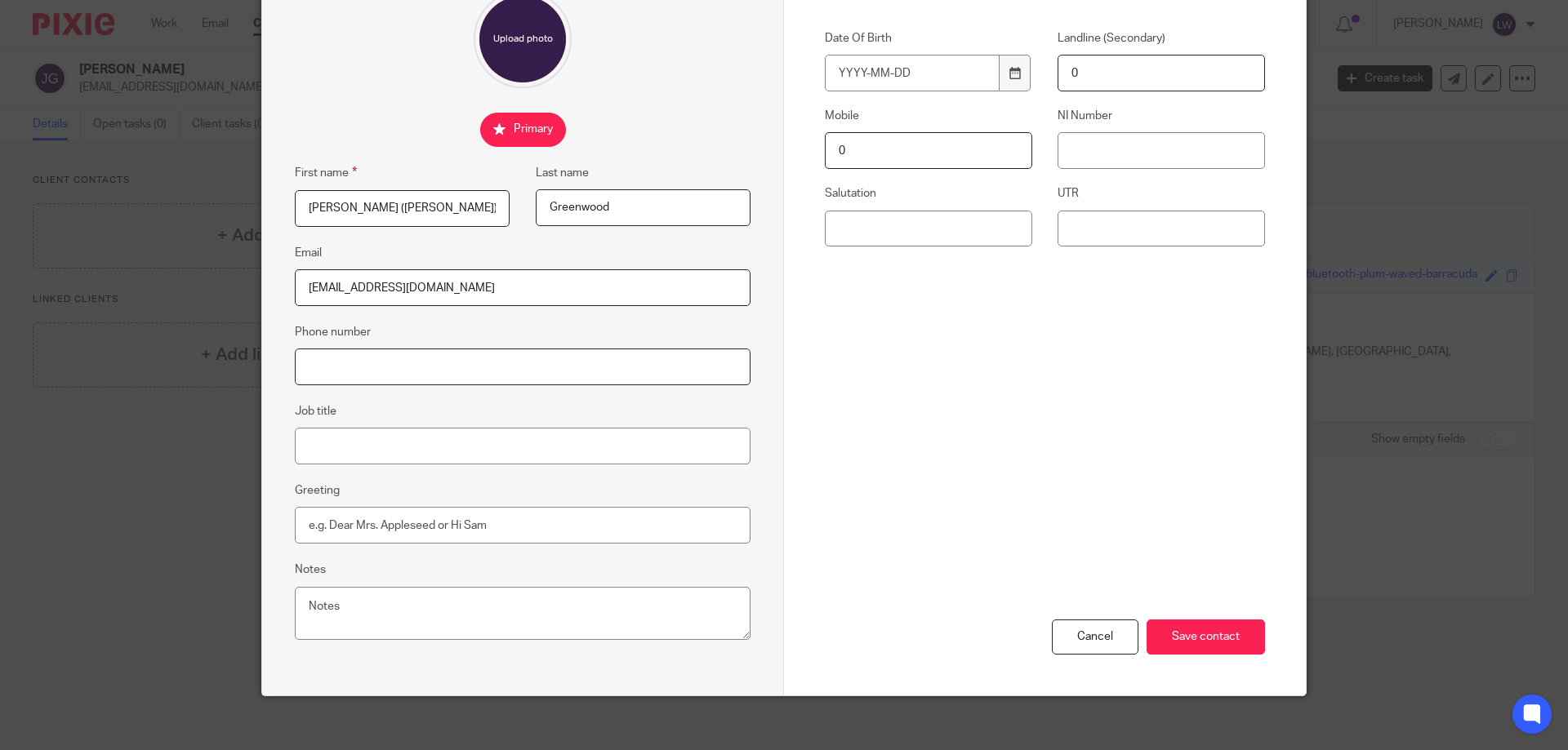
click at [317, 365] on input "Phone number" at bounding box center [522, 367] width 456 height 36
type input "07950 479 672"
click at [835, 70] on input "Date Of Birth" at bounding box center [911, 73] width 174 height 36
type input "1994-07-25"
click at [1070, 150] on input "NI Number" at bounding box center [1161, 150] width 208 height 36
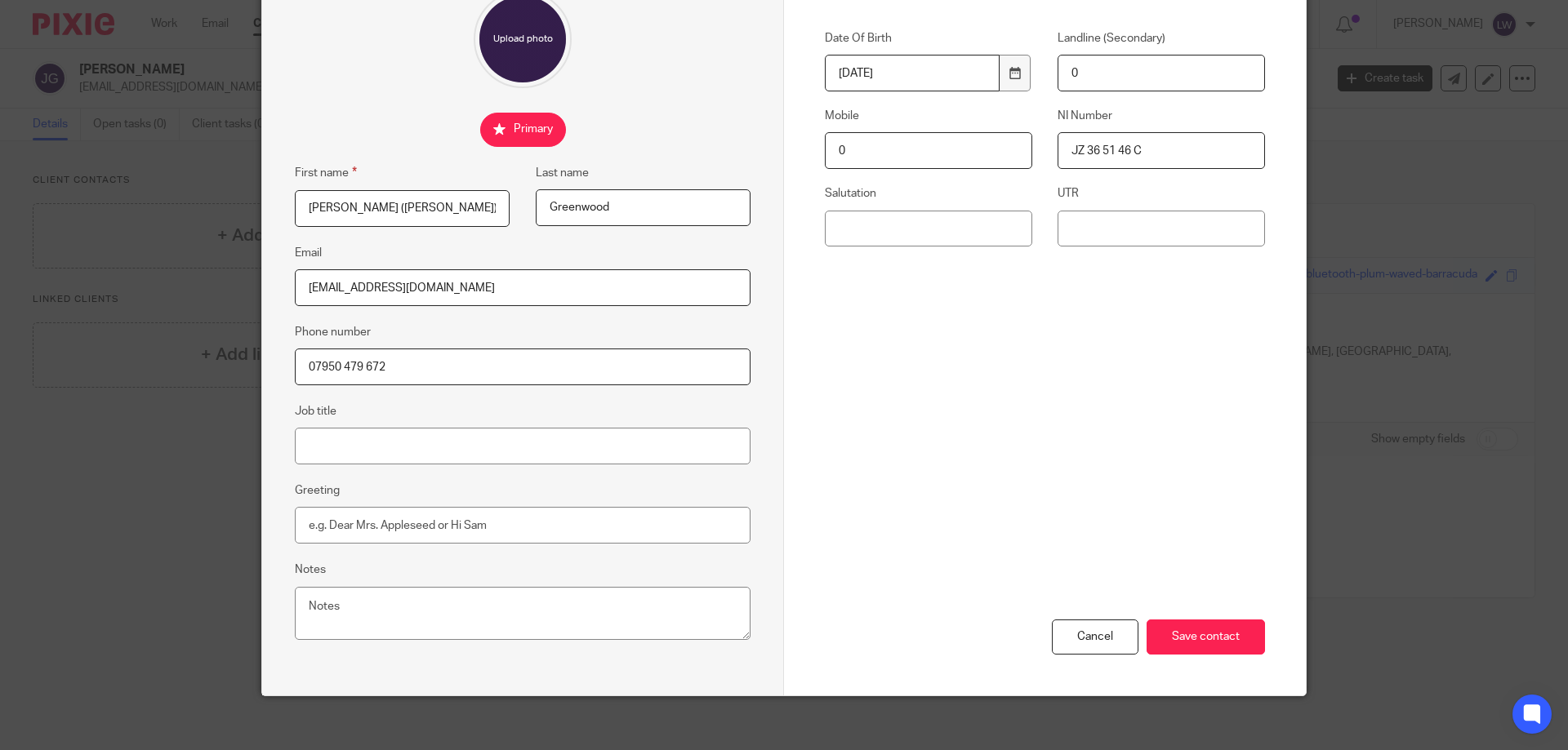
type input "JZ 36 51 46 C"
click at [1073, 227] on input "UTR" at bounding box center [1161, 229] width 208 height 36
type input "46383 63727"
click at [1188, 639] on input "Save contact" at bounding box center [1205, 637] width 118 height 35
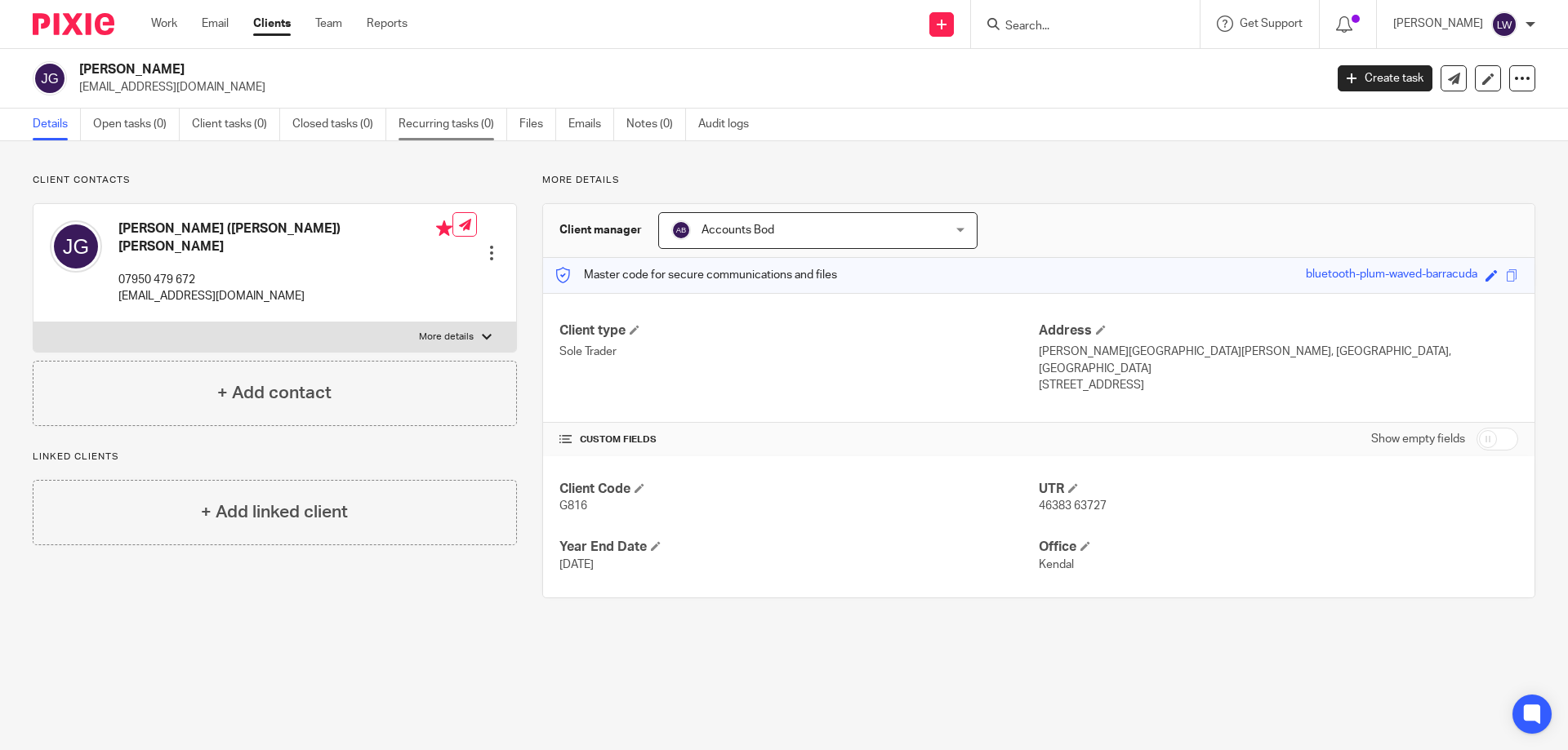
click at [414, 120] on link "Recurring tasks (0)" at bounding box center [452, 124] width 108 height 32
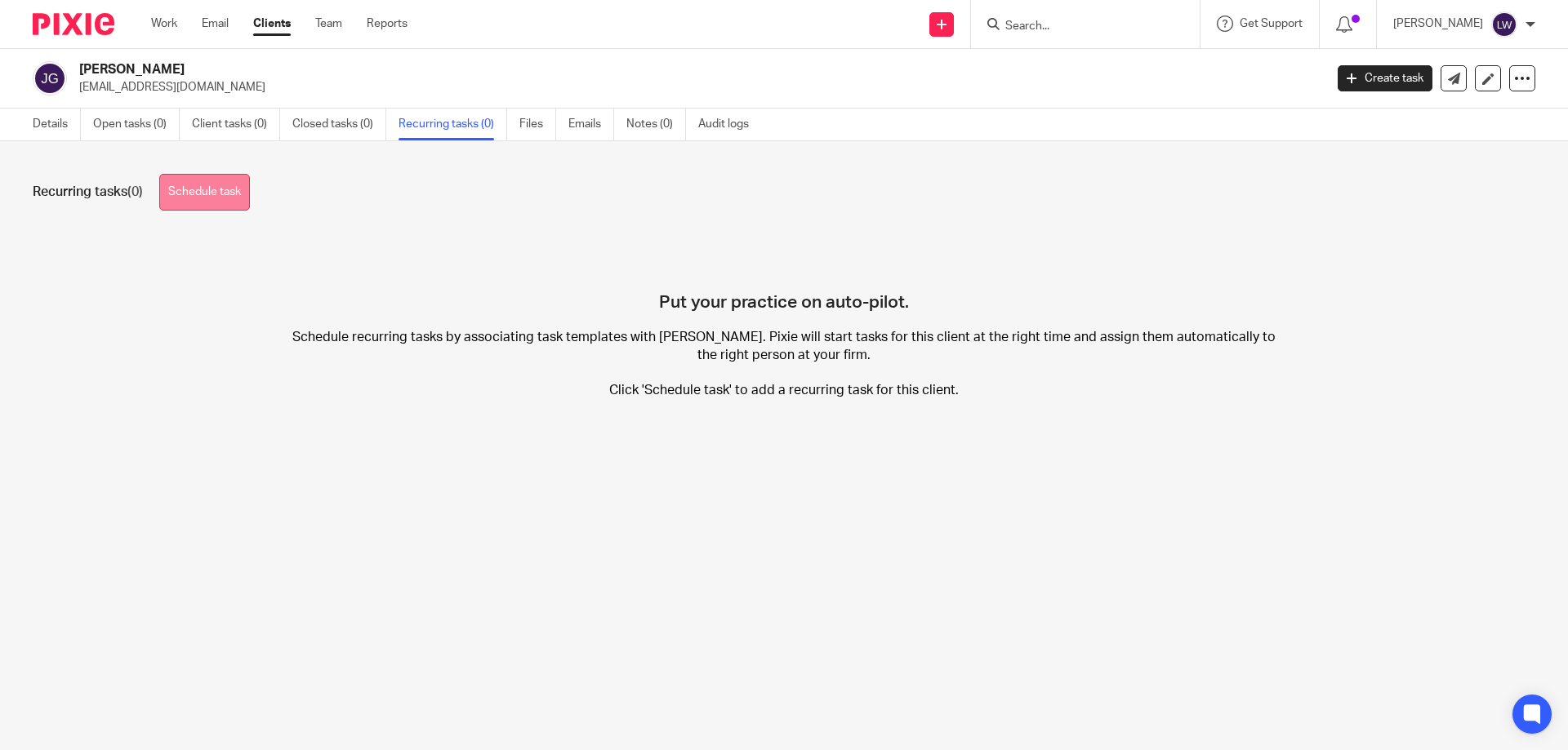
click at [207, 189] on link "Schedule task" at bounding box center [205, 192] width 91 height 36
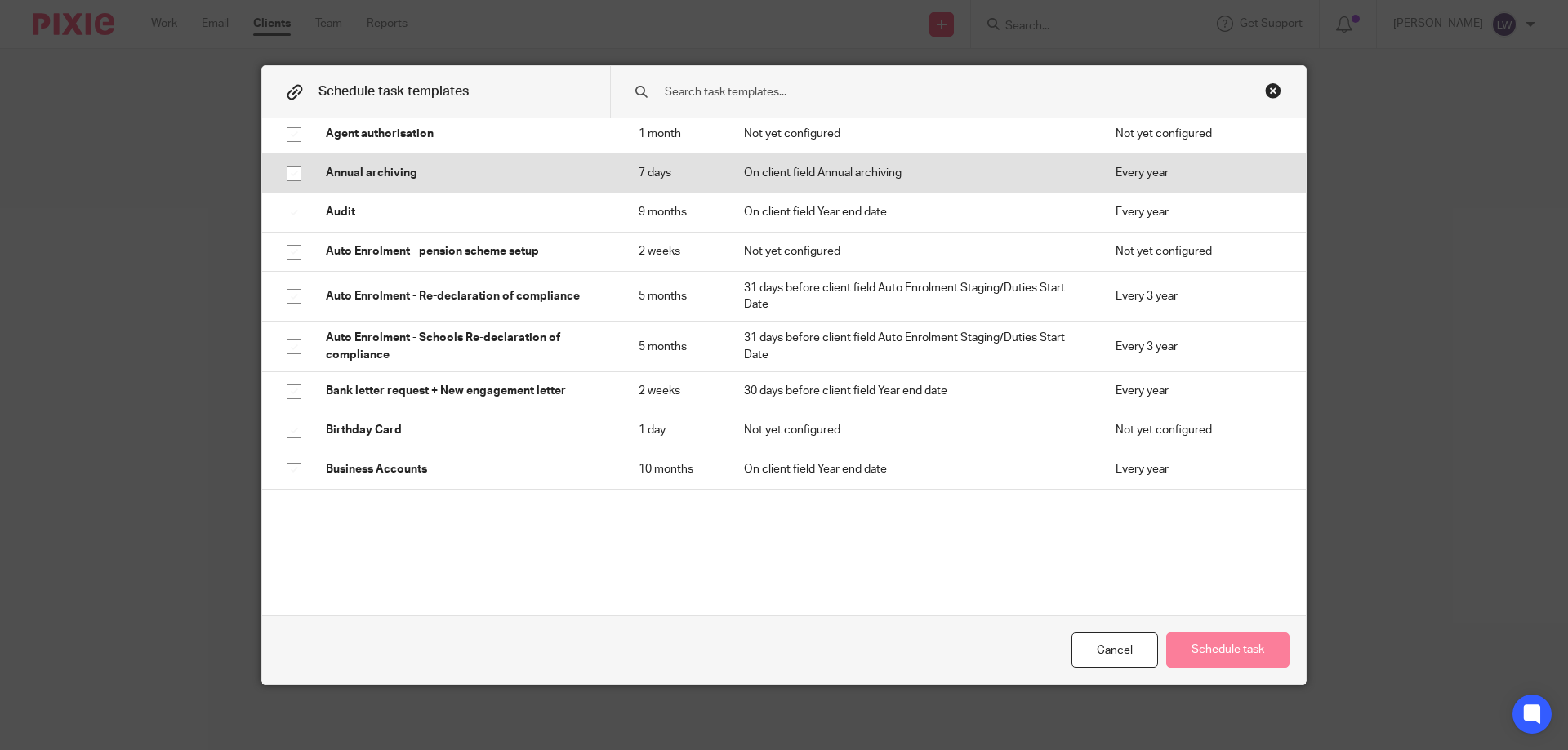
scroll to position [245, 0]
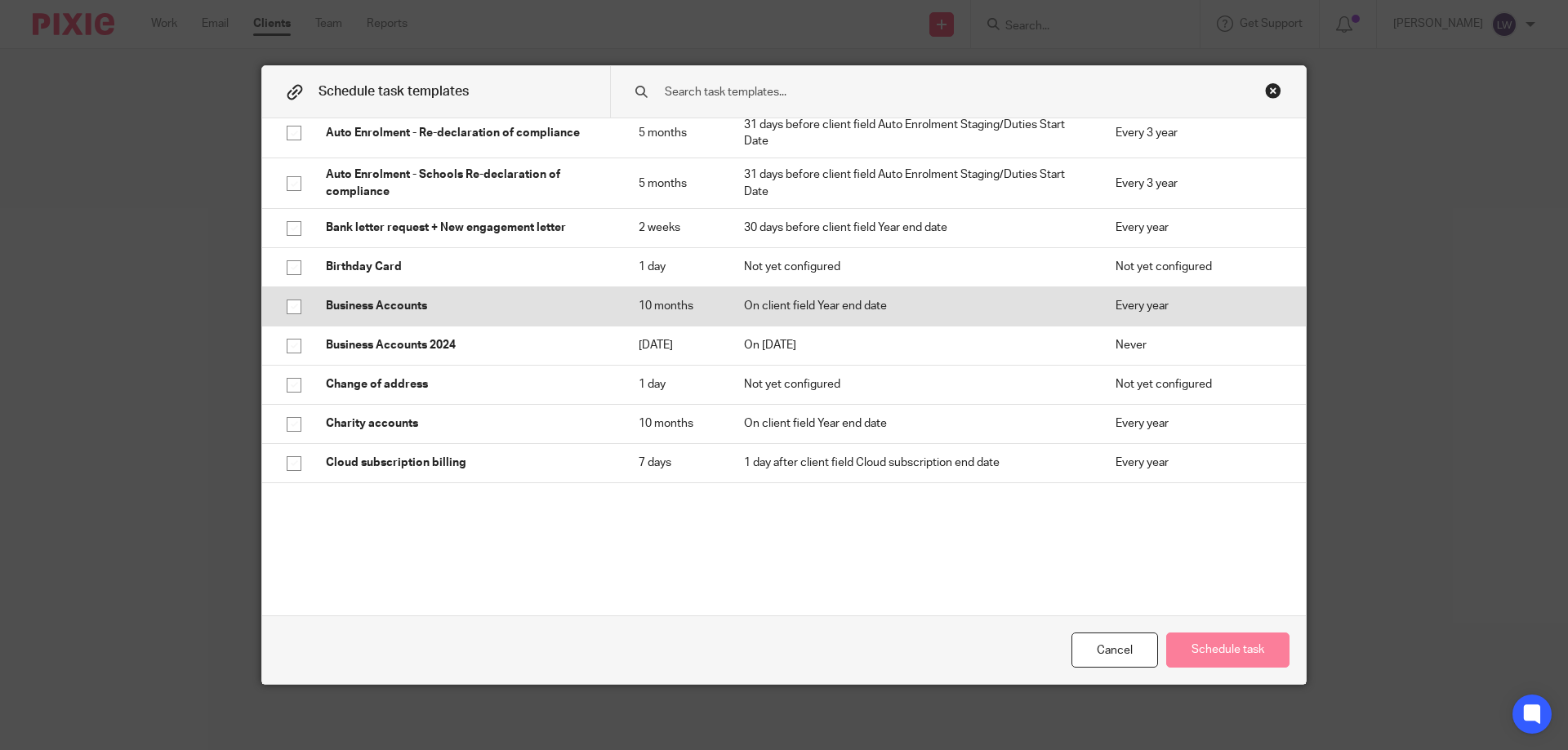
click at [288, 308] on input "checkbox" at bounding box center [294, 307] width 31 height 31
checkbox input "true"
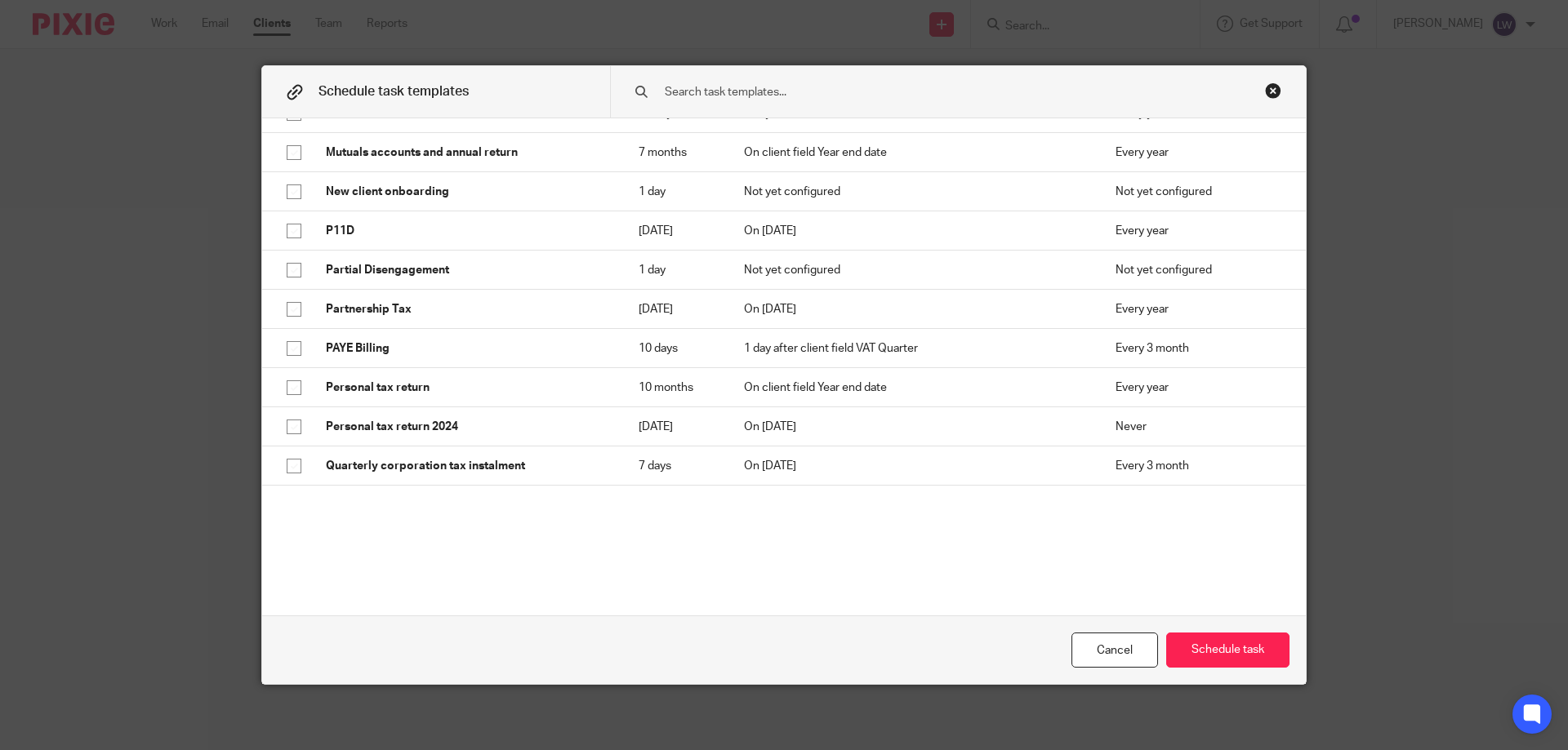
scroll to position [1796, 0]
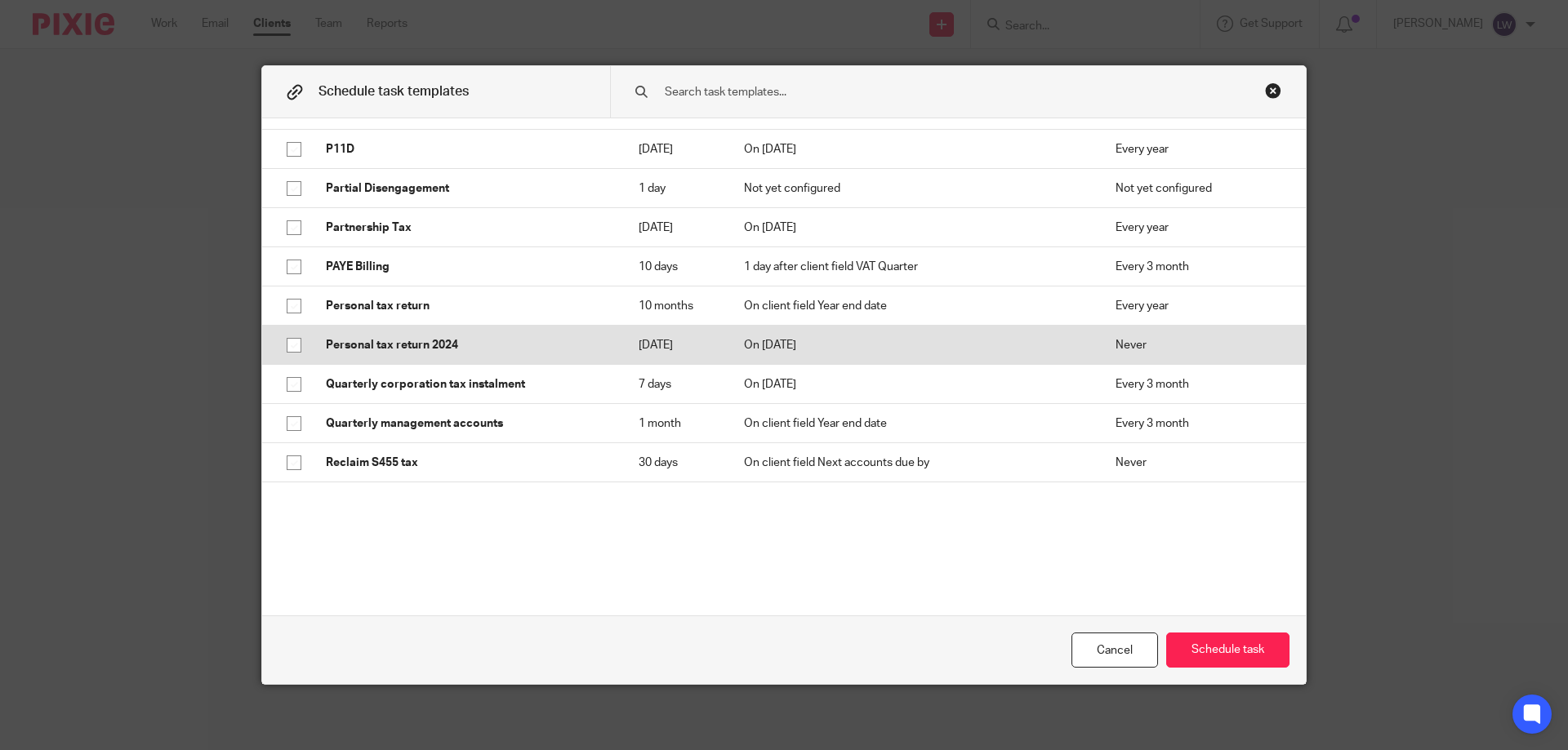
click at [289, 356] on input "checkbox" at bounding box center [294, 346] width 31 height 31
click at [287, 352] on input "checkbox" at bounding box center [294, 346] width 31 height 31
checkbox input "false"
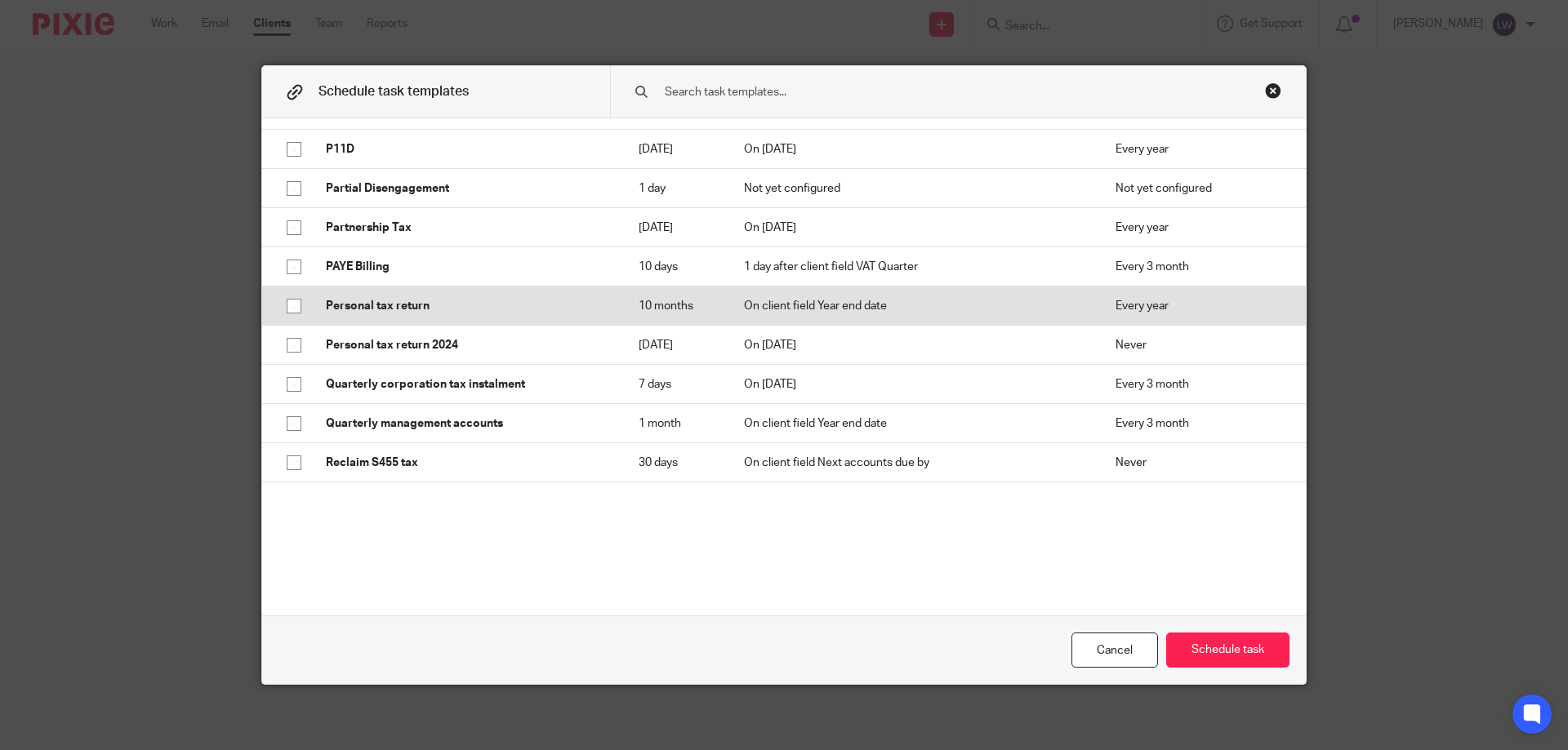
click at [289, 316] on input "checkbox" at bounding box center [294, 307] width 31 height 31
checkbox input "true"
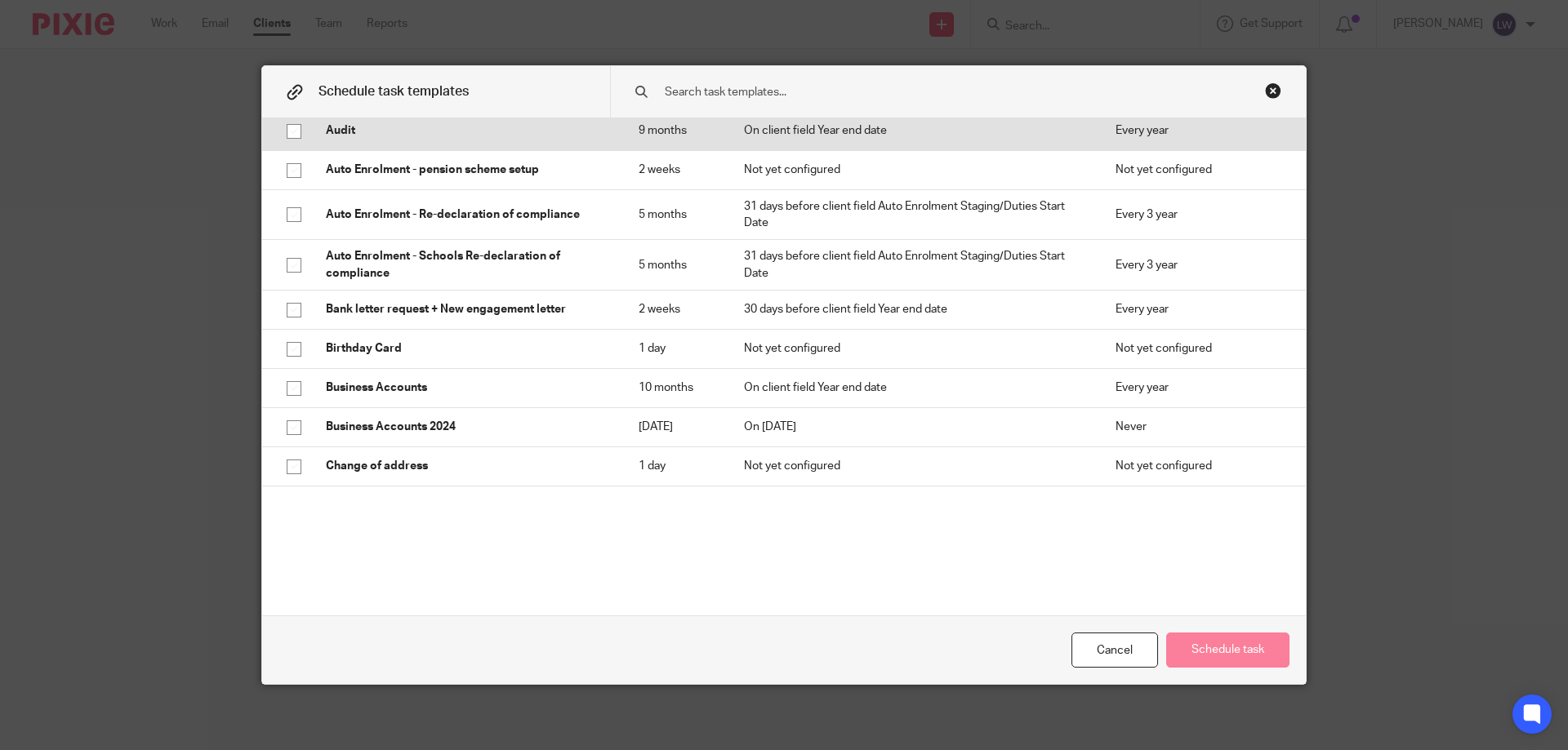
scroll to position [245, 0]
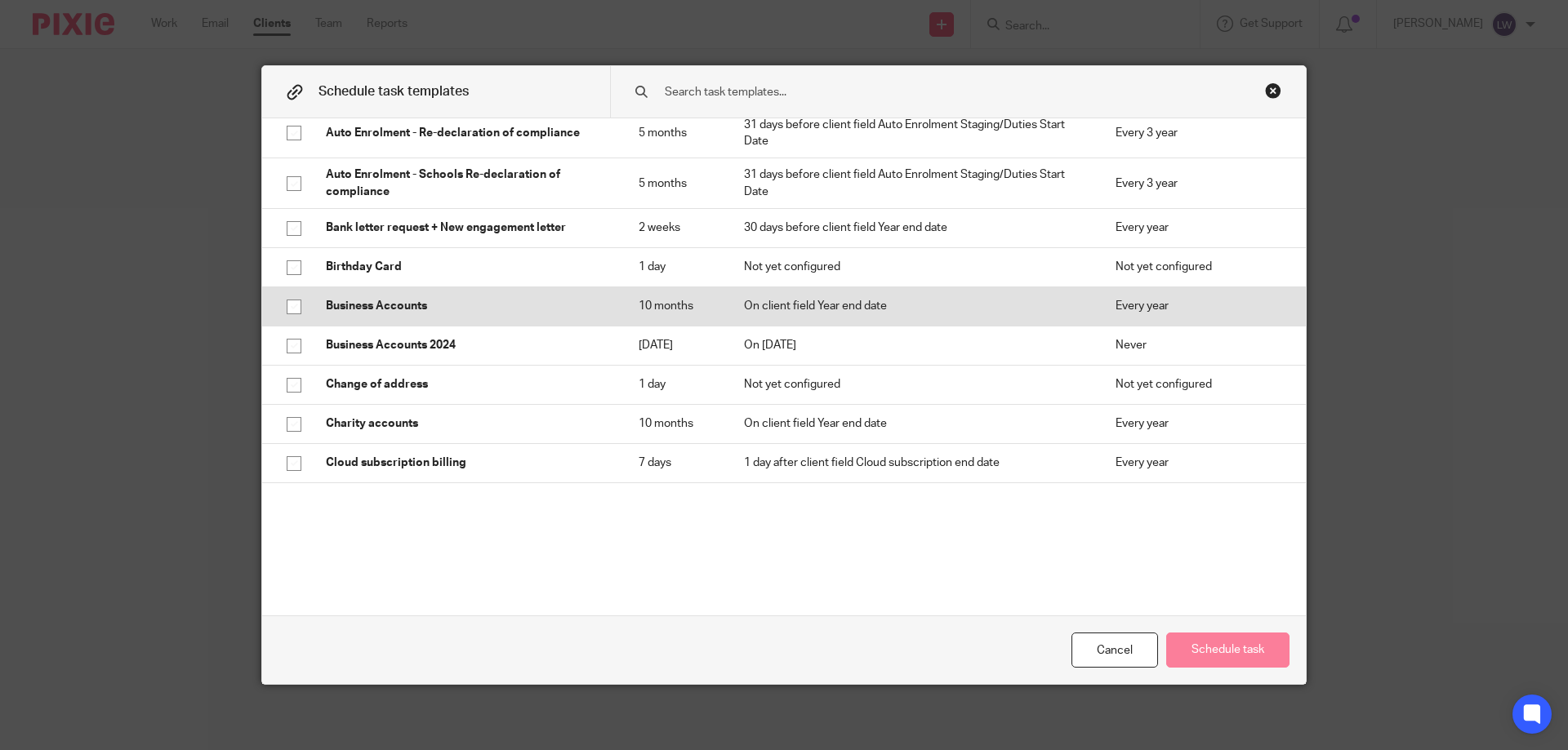
click at [282, 302] on input "checkbox" at bounding box center [294, 307] width 31 height 31
checkbox input "true"
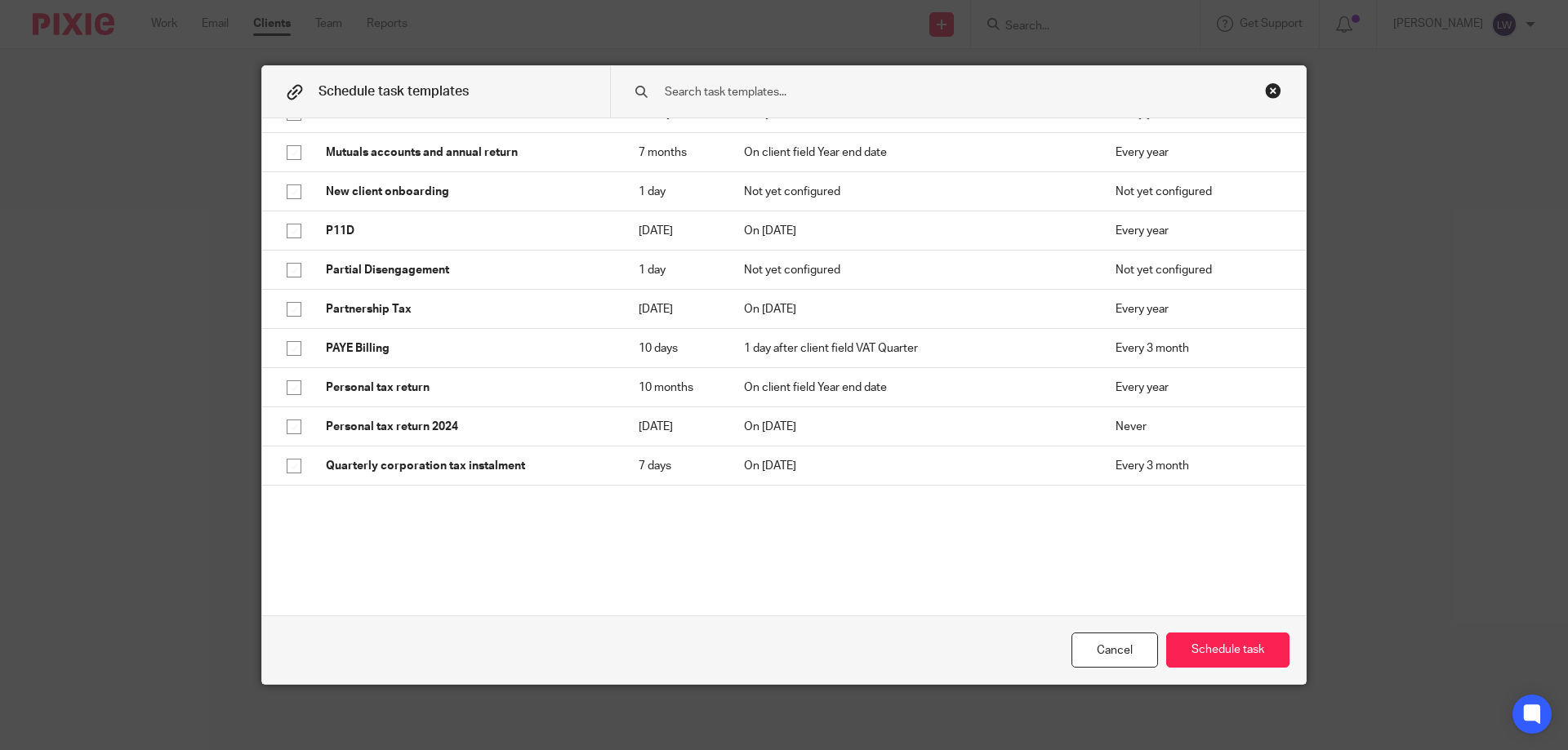
scroll to position [1796, 0]
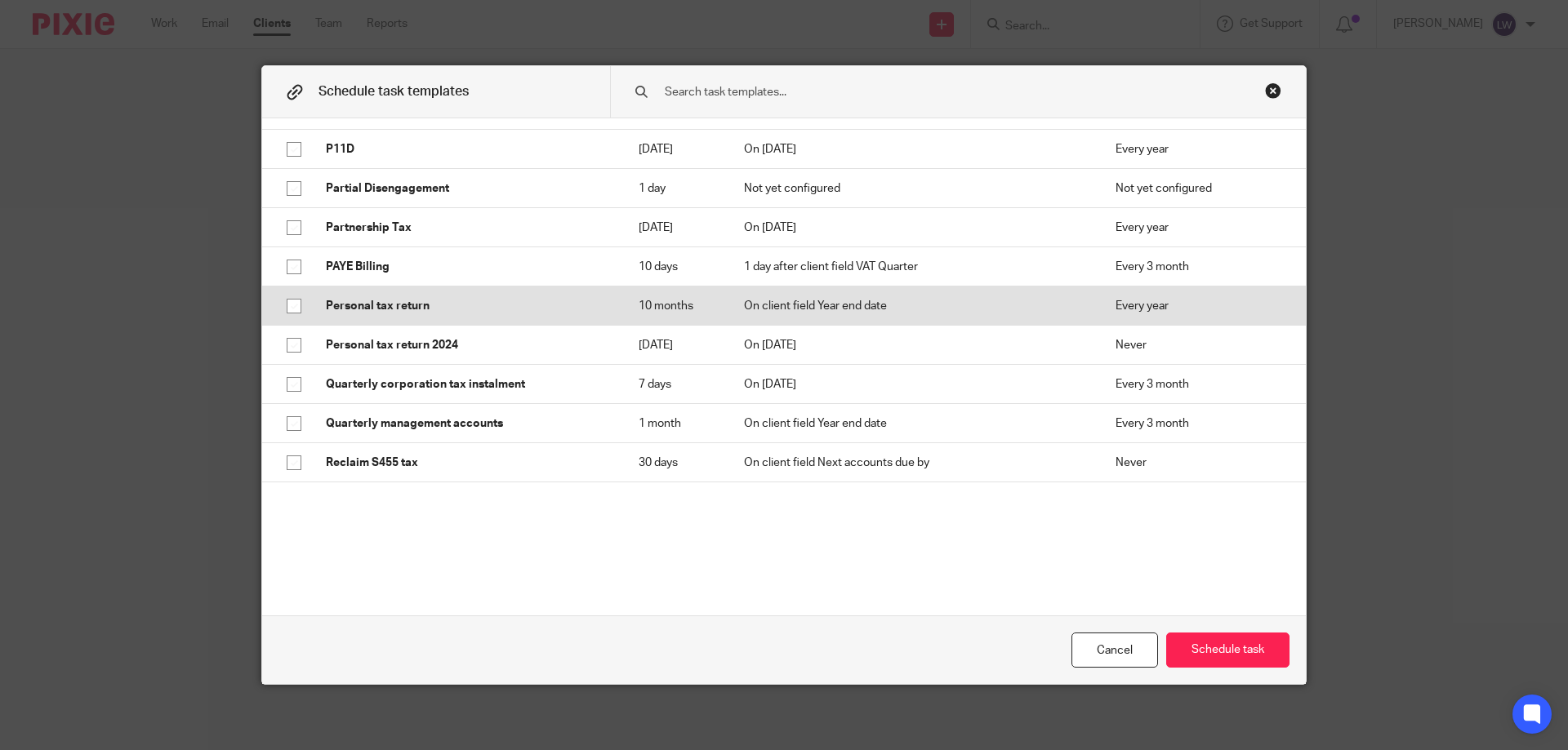
click at [285, 317] on input "checkbox" at bounding box center [294, 307] width 31 height 31
checkbox input "true"
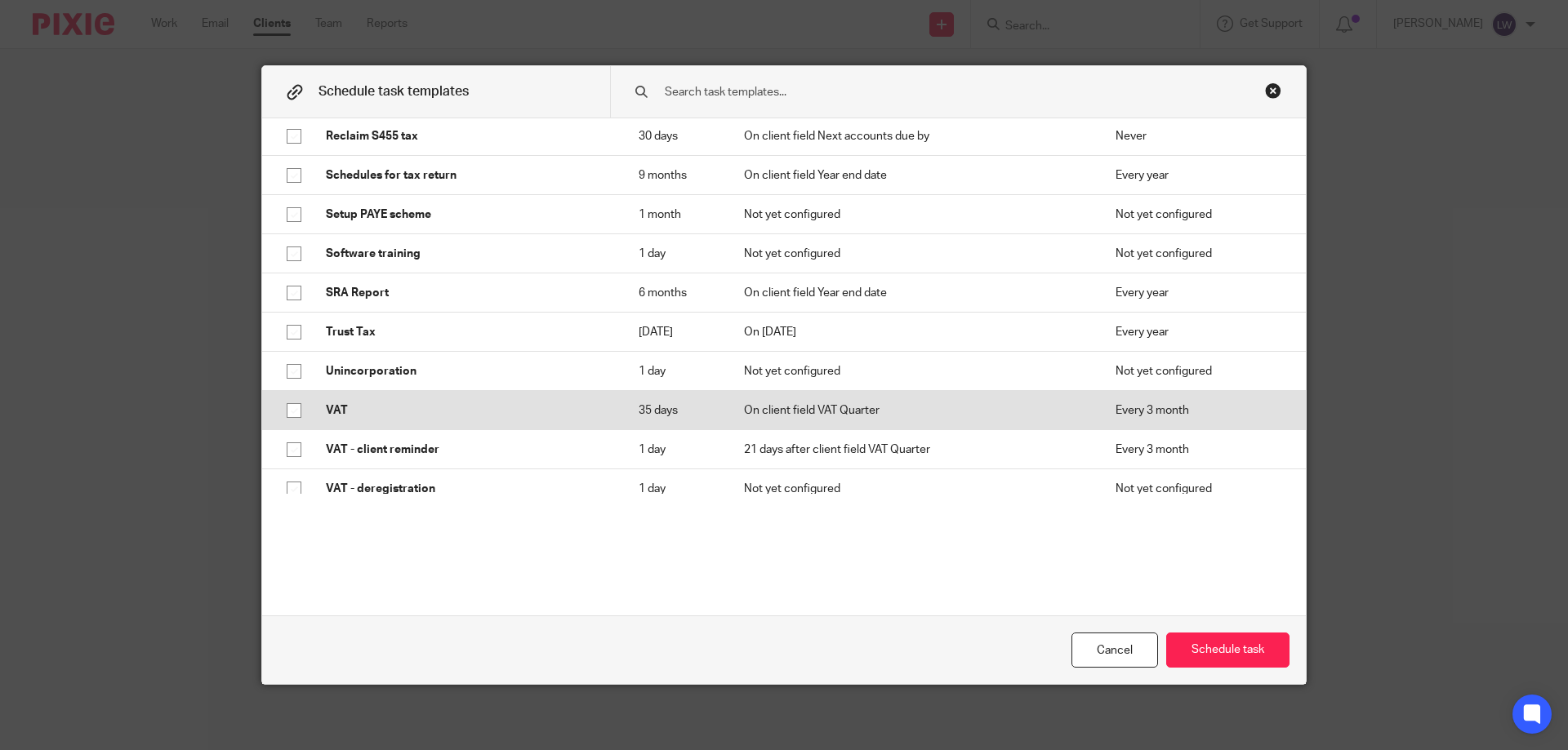
scroll to position [2187, 0]
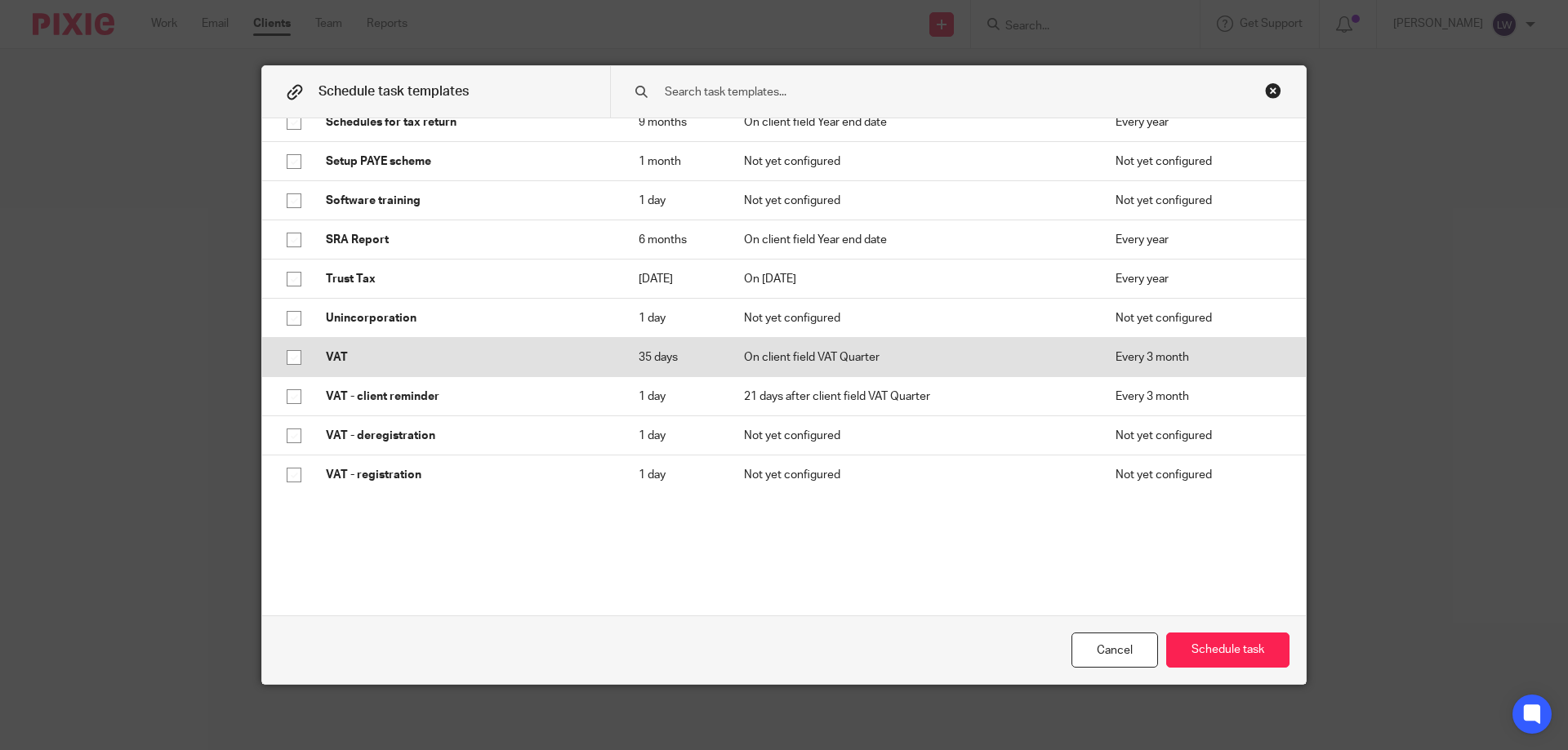
click at [285, 356] on input "checkbox" at bounding box center [294, 358] width 31 height 31
checkbox input "true"
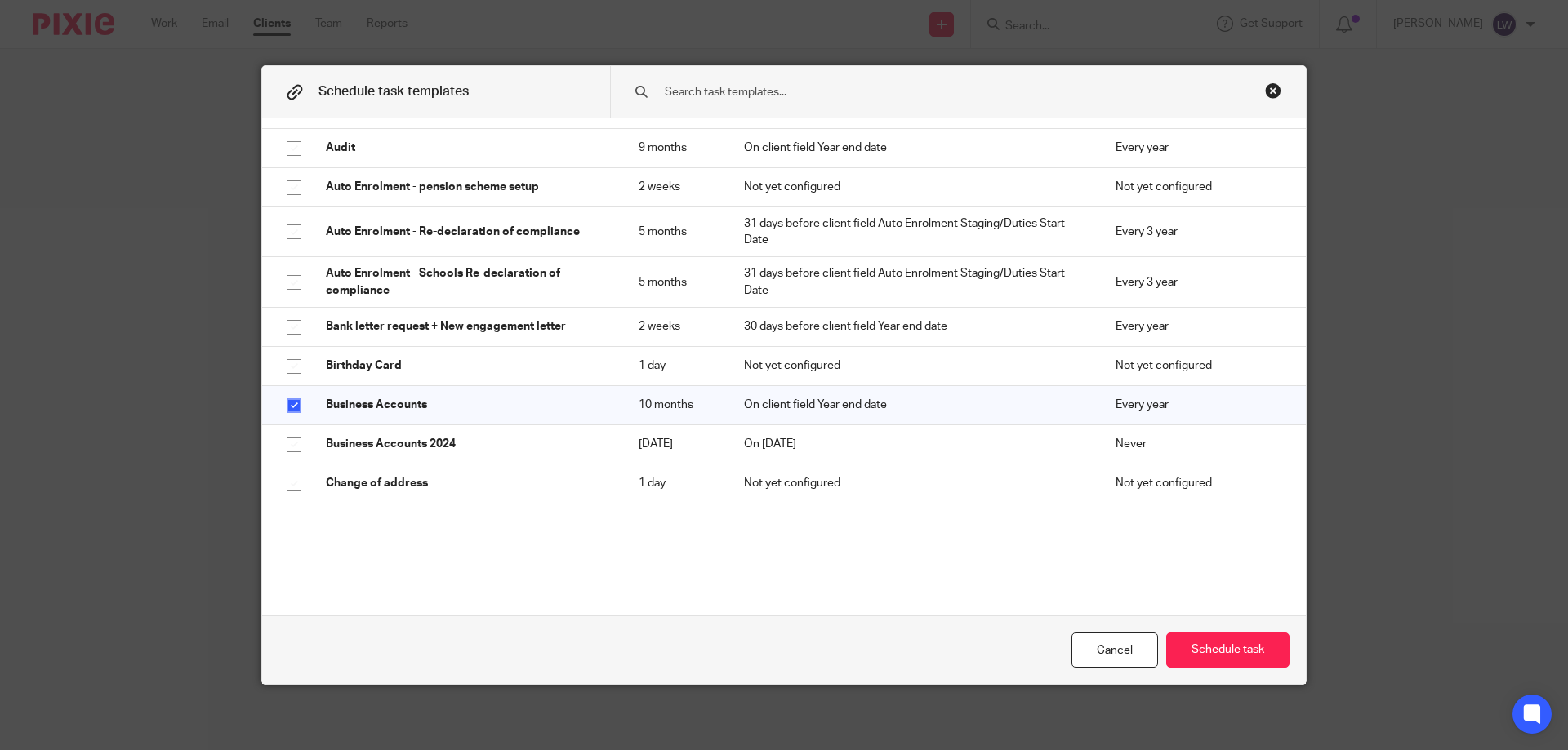
scroll to position [0, 0]
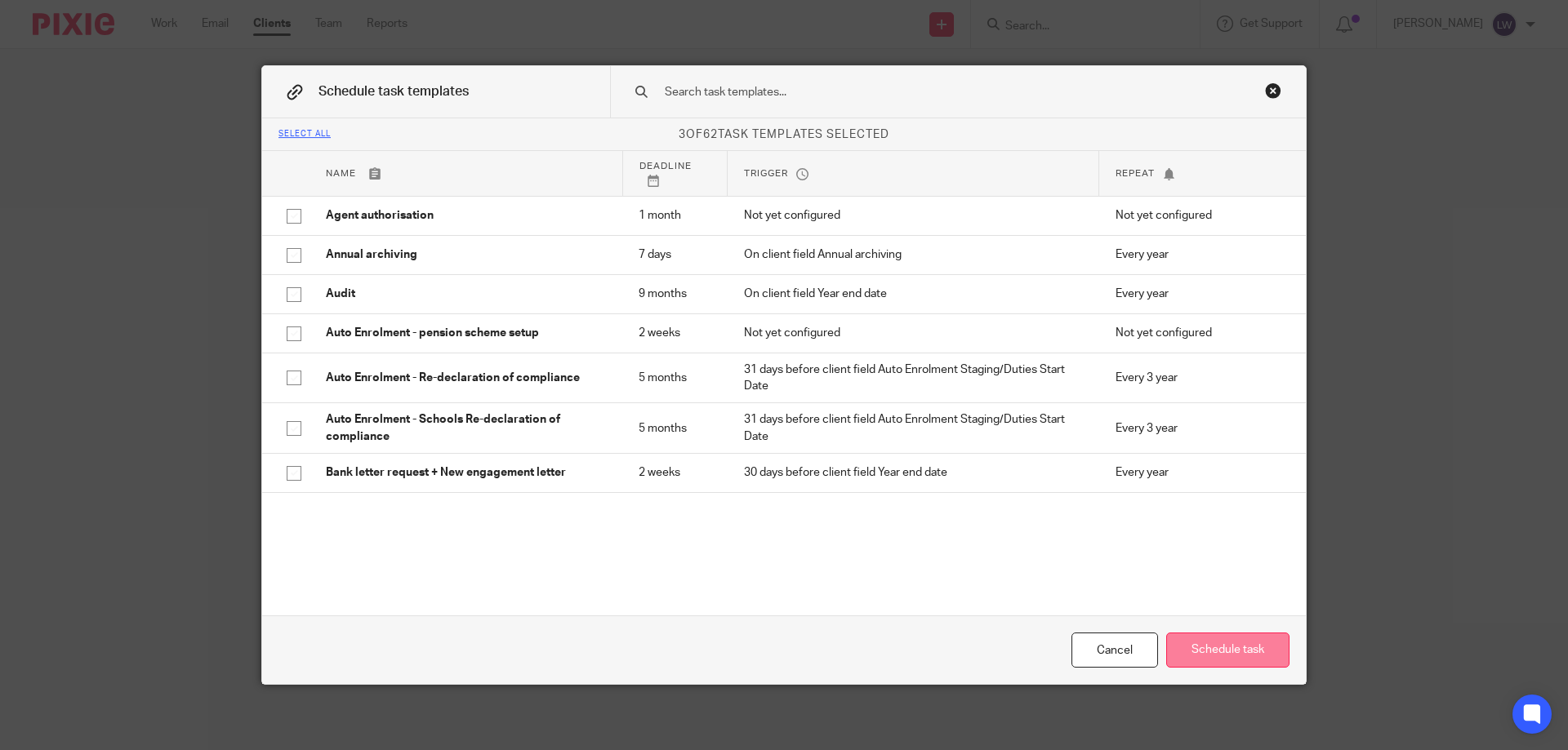
click at [1231, 644] on button "Schedule task" at bounding box center [1227, 650] width 123 height 35
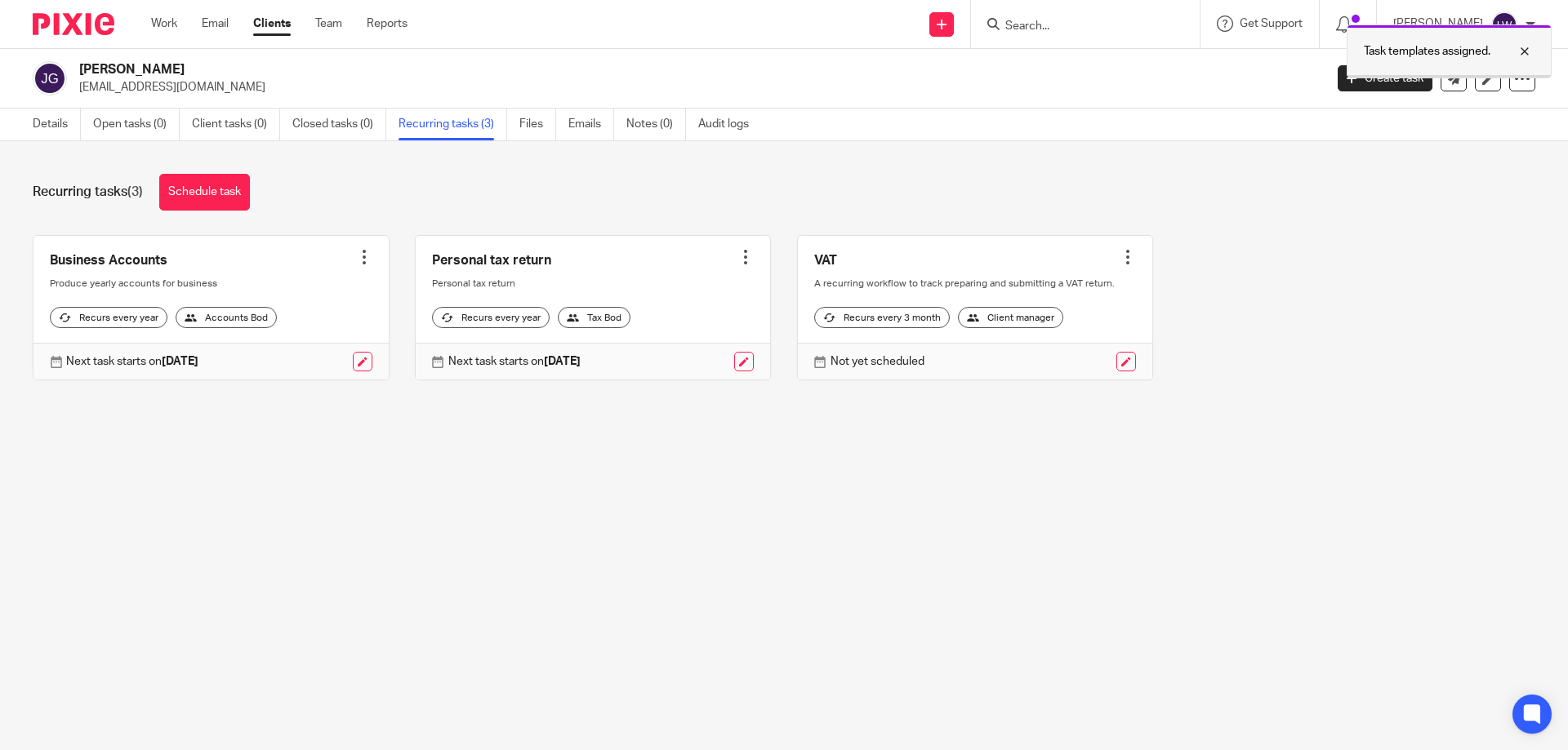
click at [1521, 47] on div at bounding box center [1512, 51] width 44 height 20
